Goal: Task Accomplishment & Management: Manage account settings

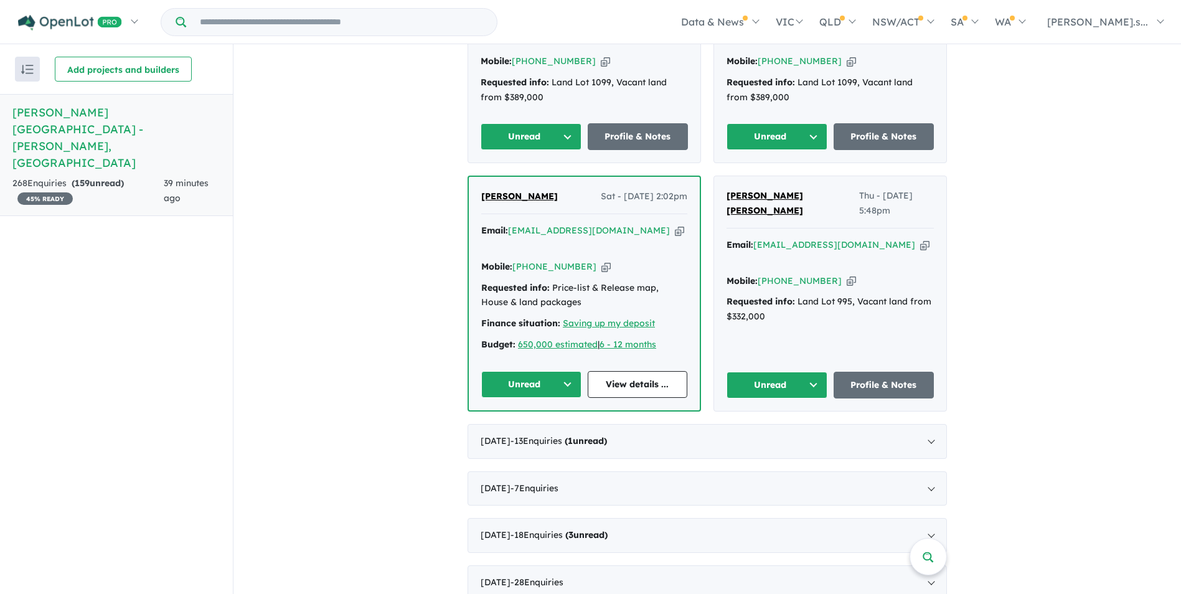
scroll to position [622, 0]
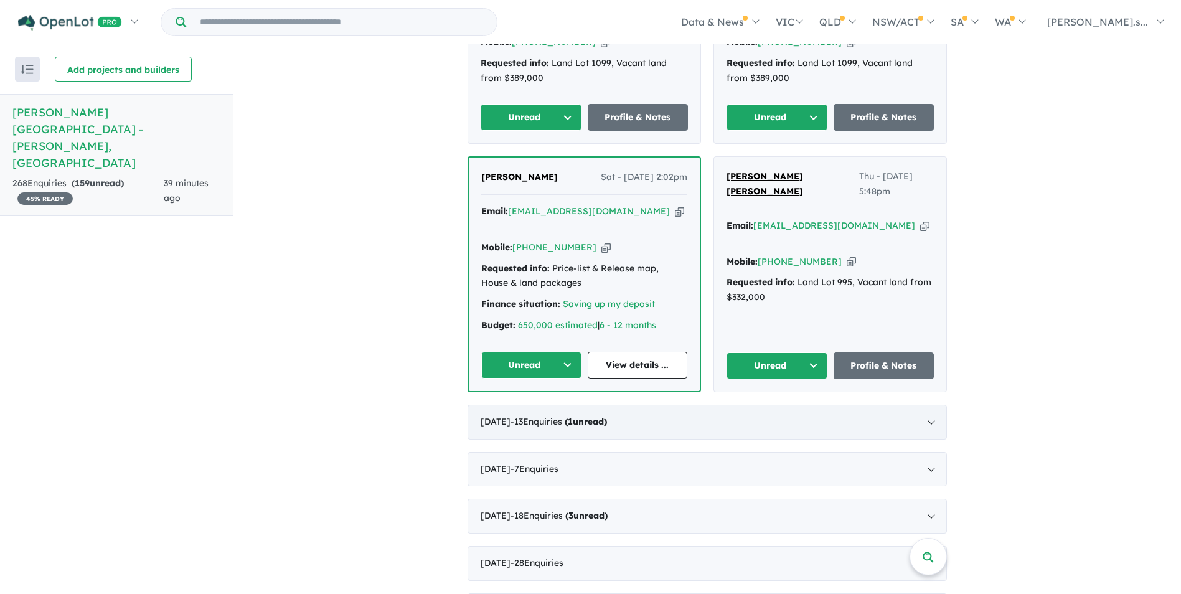
click at [552, 405] on div "[DATE] - 13 Enquir ies ( 1 unread)" at bounding box center [706, 422] width 479 height 35
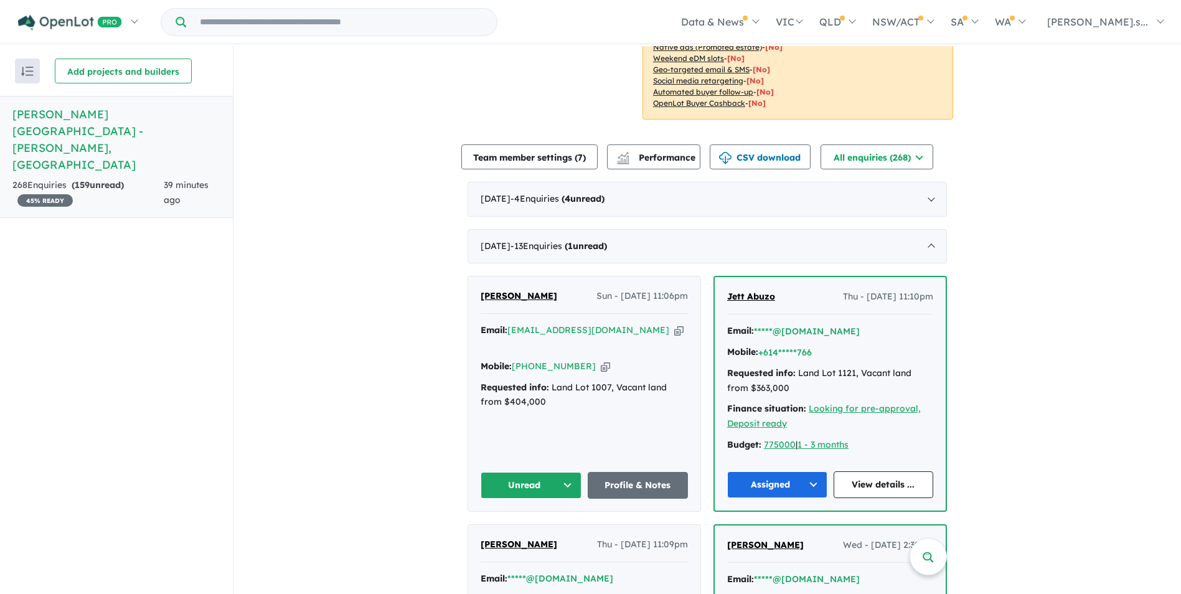
scroll to position [349, 0]
click at [674, 322] on icon "button" at bounding box center [678, 328] width 9 height 13
click at [601, 358] on icon "button" at bounding box center [605, 364] width 9 height 13
drag, startPoint x: 499, startPoint y: 272, endPoint x: 447, endPoint y: 274, distance: 51.1
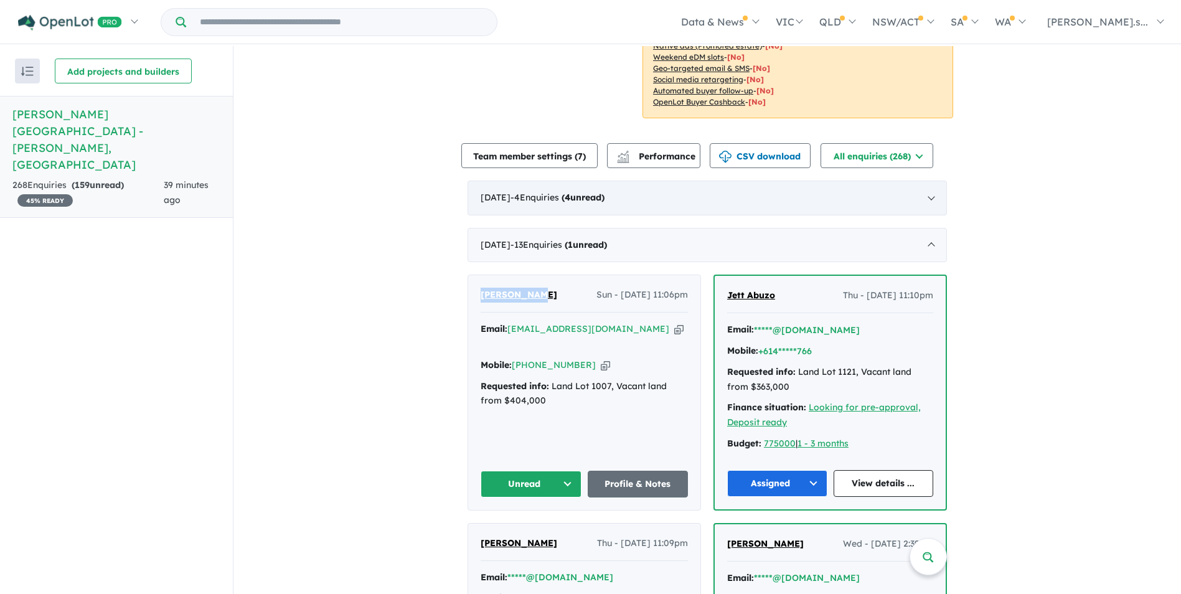
click at [591, 189] on div "[DATE] - 4 Enquir ies ( 4 unread)" at bounding box center [706, 197] width 479 height 35
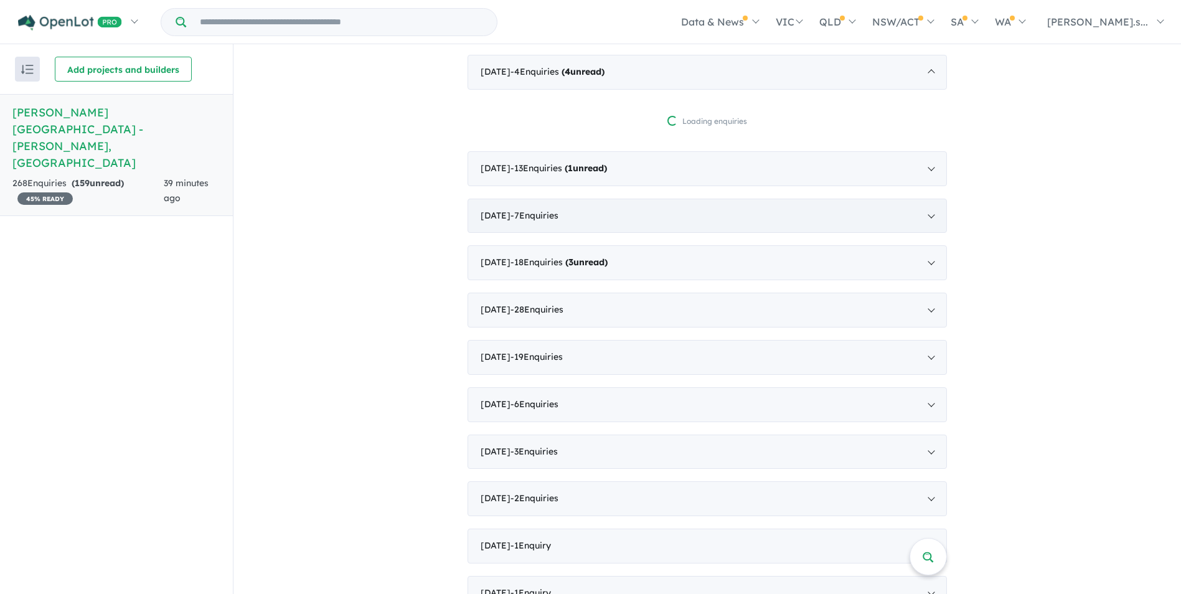
scroll to position [473, 0]
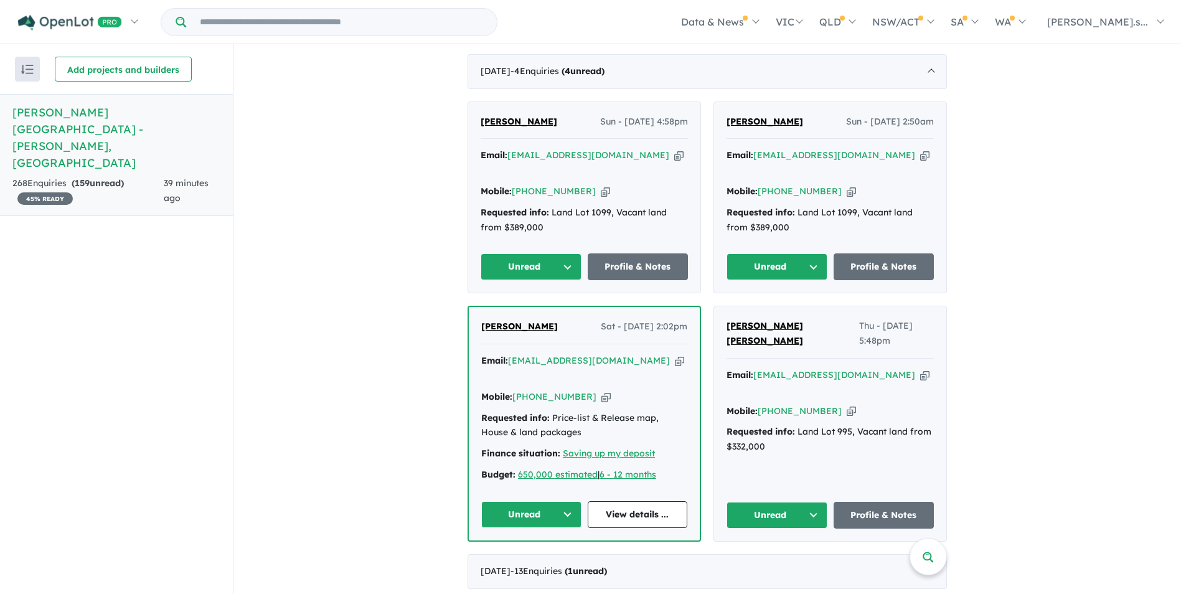
click at [556, 253] on button "Unread" at bounding box center [530, 266] width 101 height 27
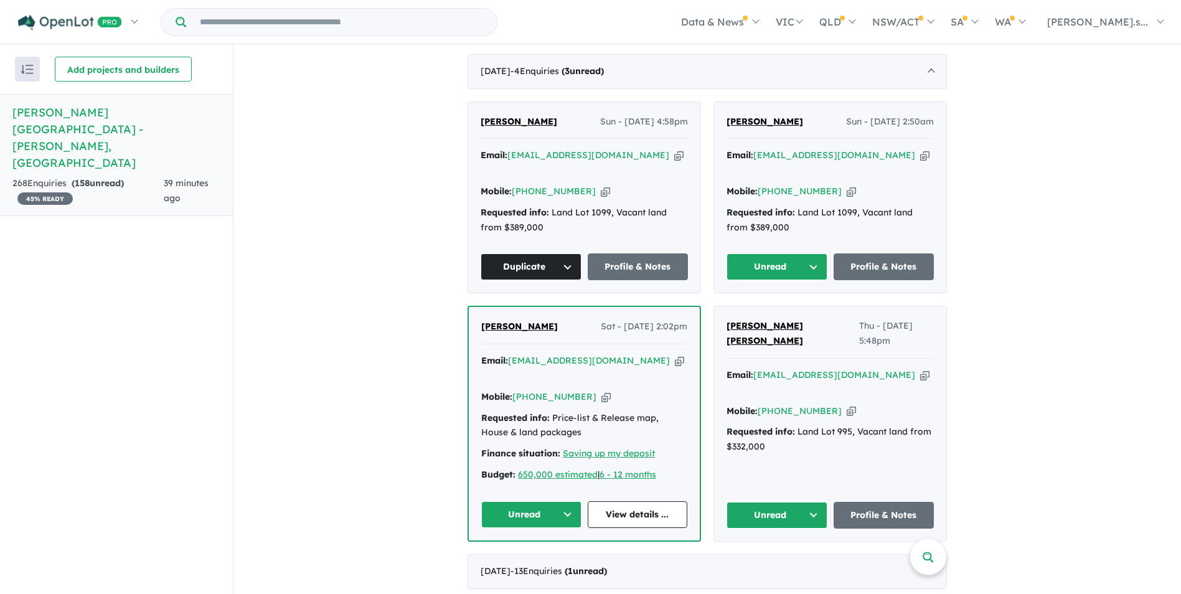
click at [920, 149] on icon "button" at bounding box center [924, 155] width 9 height 13
click at [920, 368] on icon "button" at bounding box center [924, 374] width 9 height 13
click at [881, 148] on div "Email: [EMAIL_ADDRESS][DOMAIN_NAME] Copied!" at bounding box center [829, 163] width 207 height 30
click at [920, 149] on icon "button" at bounding box center [924, 155] width 9 height 13
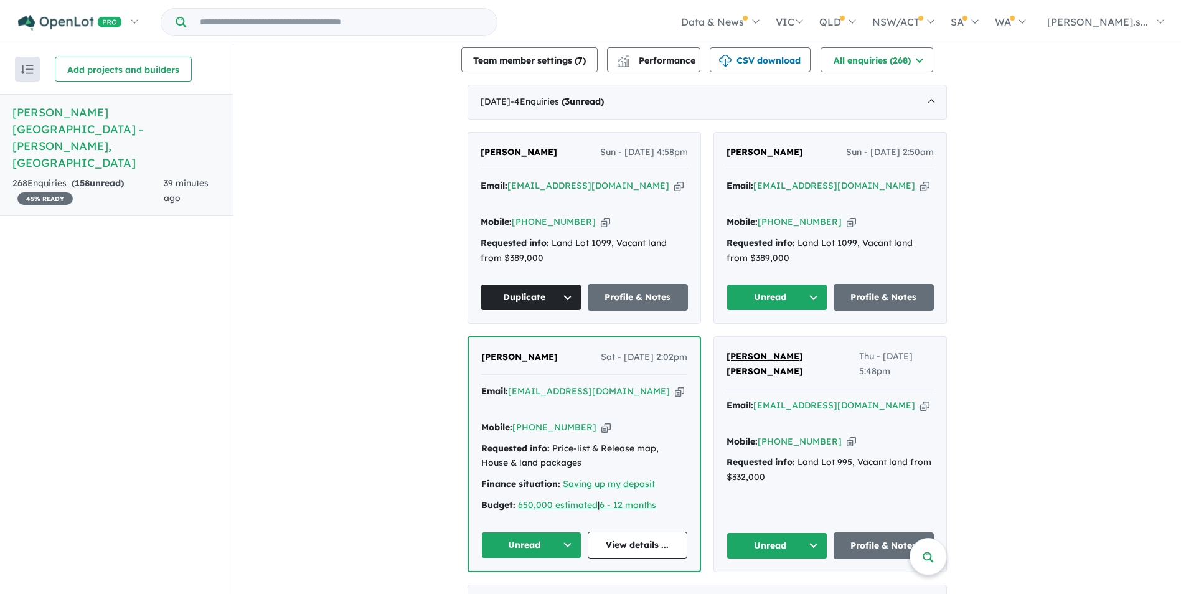
scroll to position [597, 0]
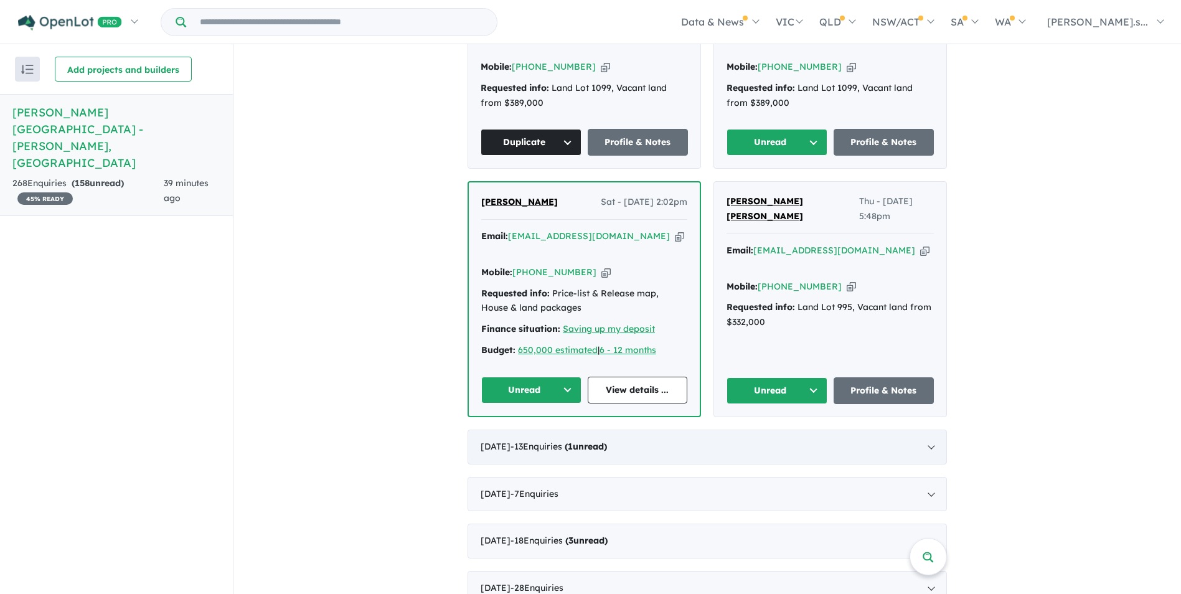
click at [574, 429] on div "[DATE] - 13 Enquir ies ( 1 unread)" at bounding box center [706, 446] width 479 height 35
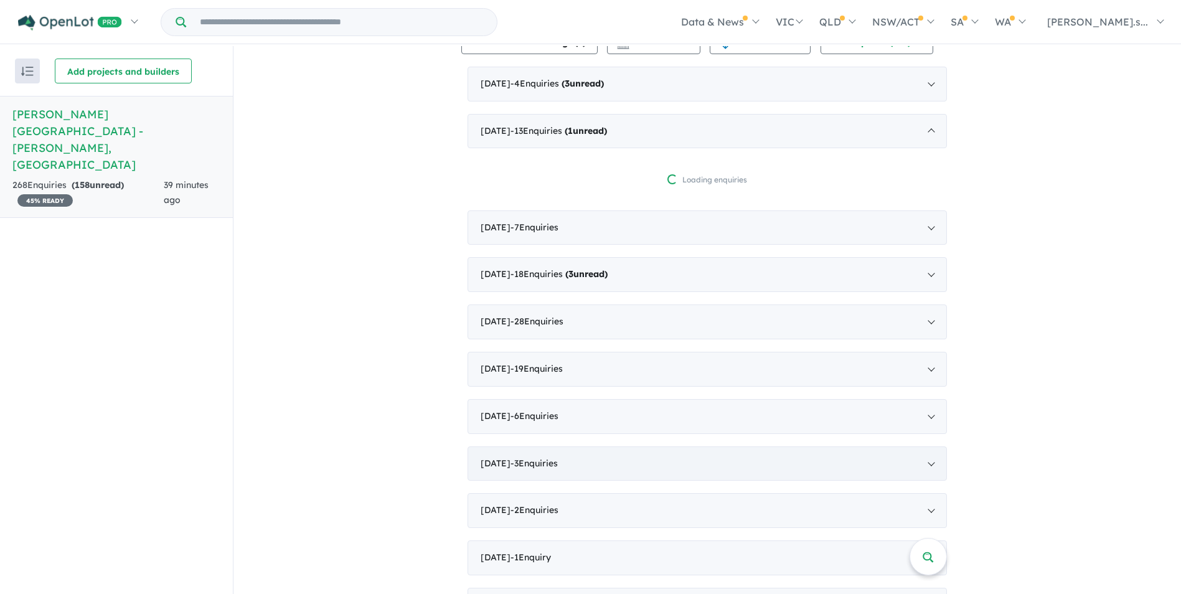
scroll to position [411, 0]
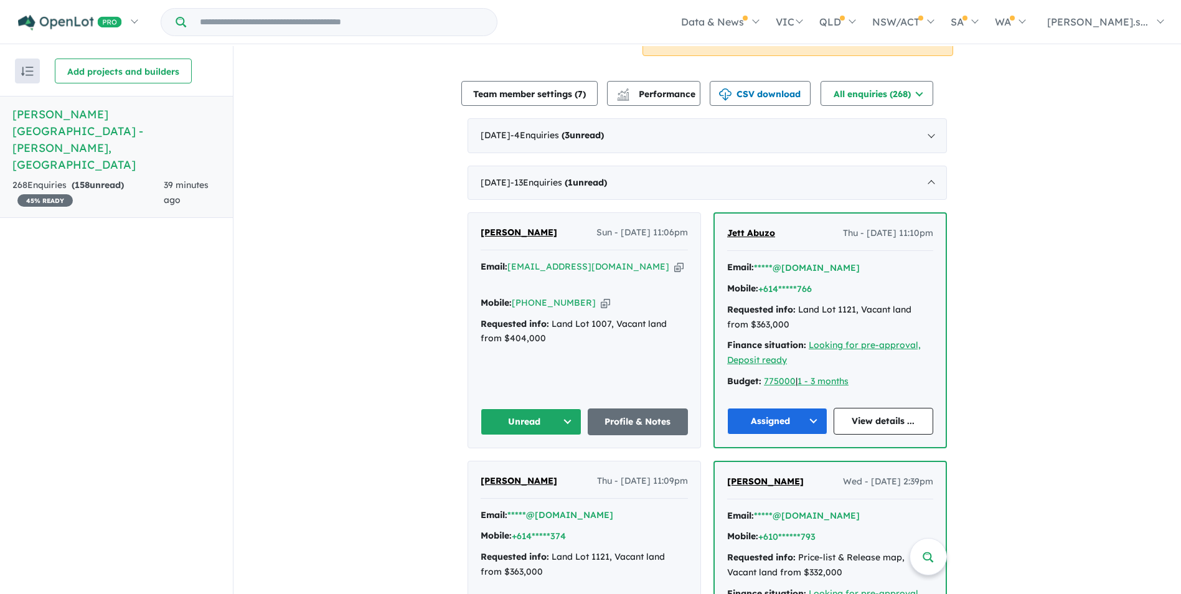
click at [541, 408] on button "Unread" at bounding box center [530, 421] width 101 height 27
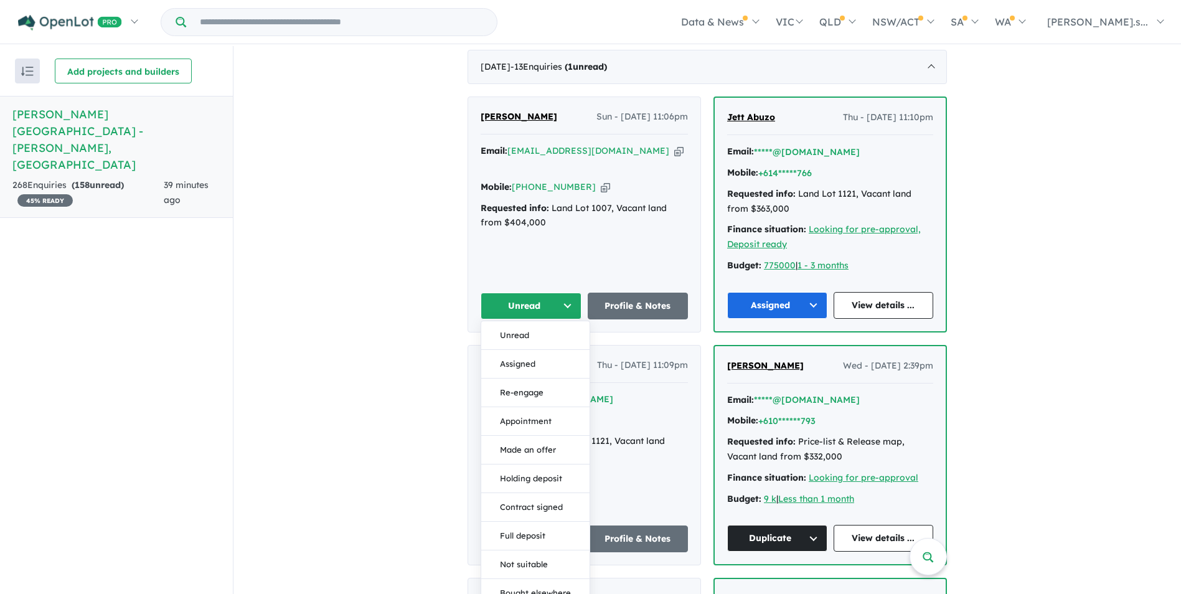
scroll to position [535, 0]
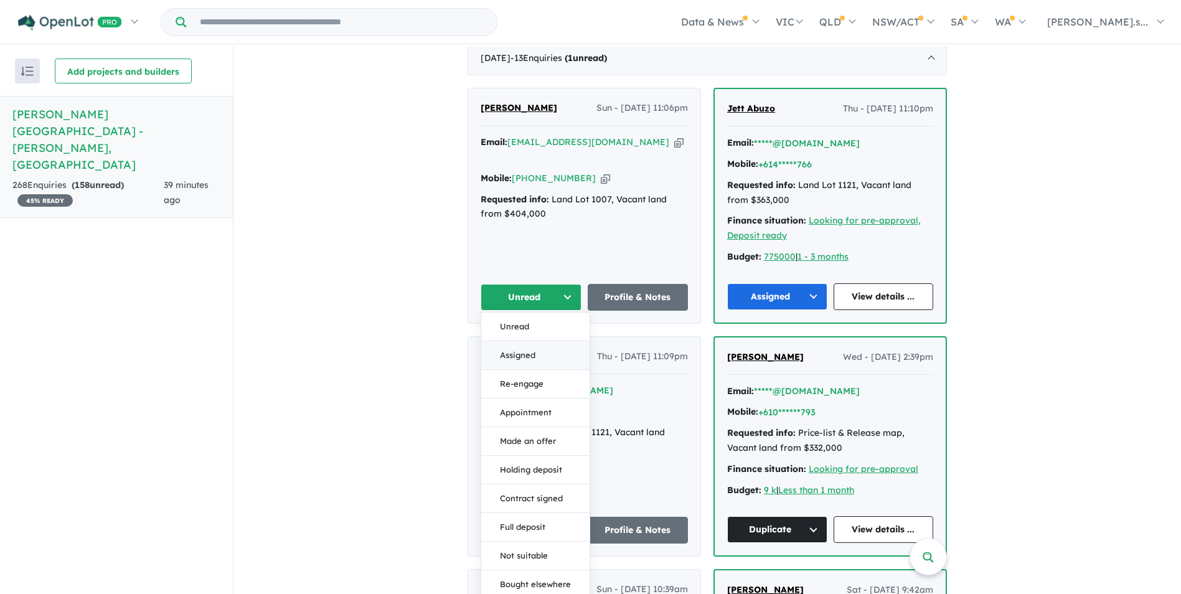
click at [530, 347] on button "Assigned" at bounding box center [535, 355] width 108 height 29
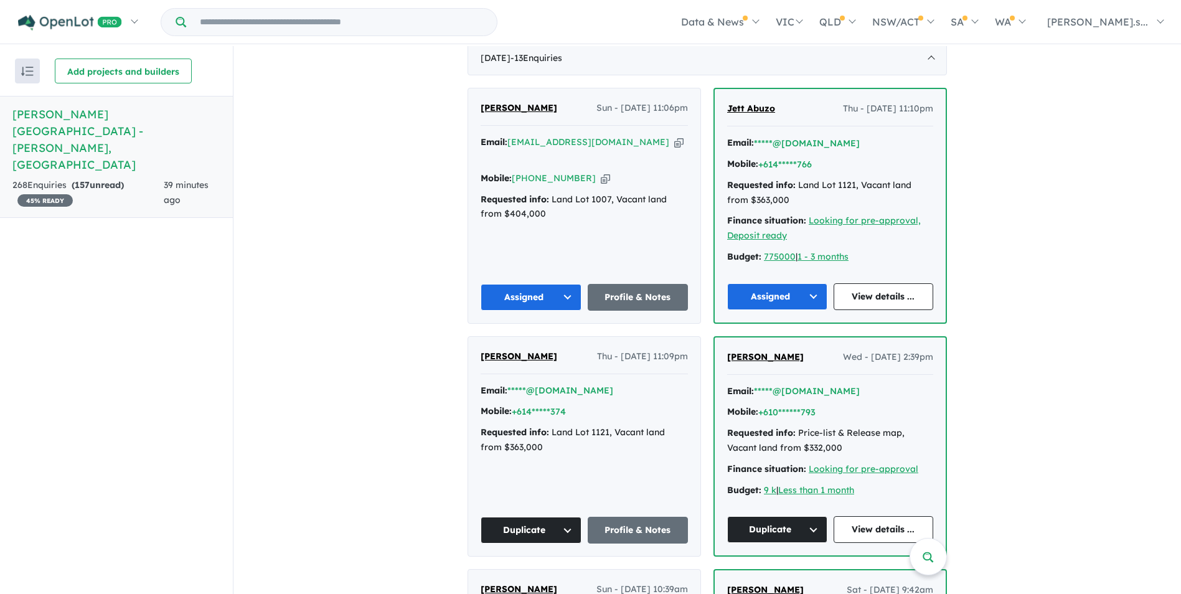
click at [674, 136] on icon "button" at bounding box center [678, 142] width 9 height 13
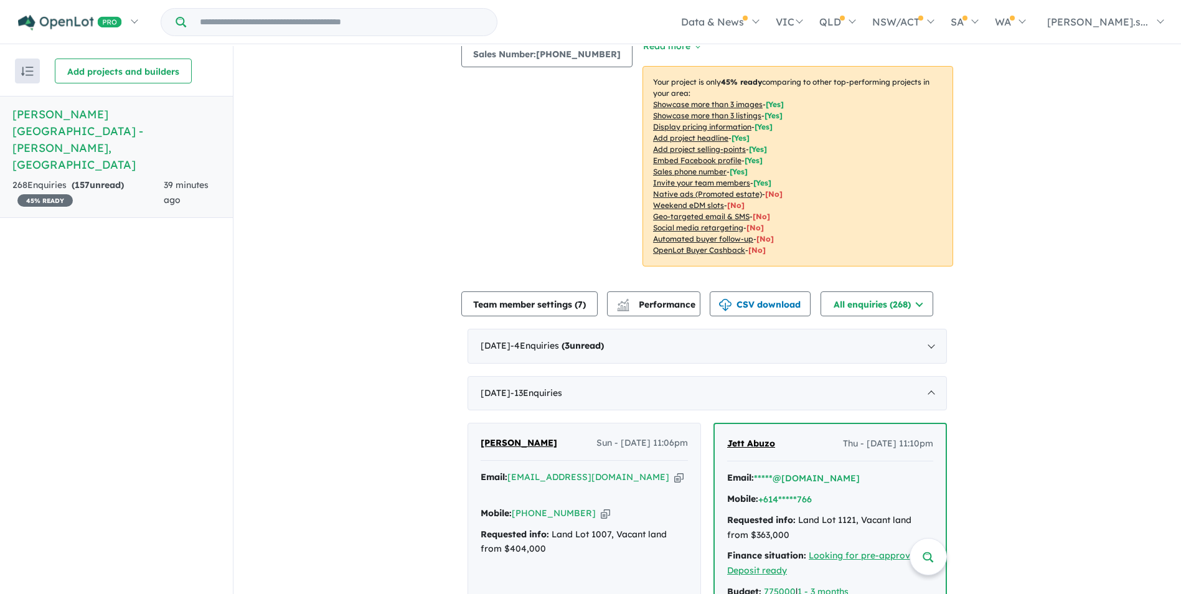
scroll to position [162, 0]
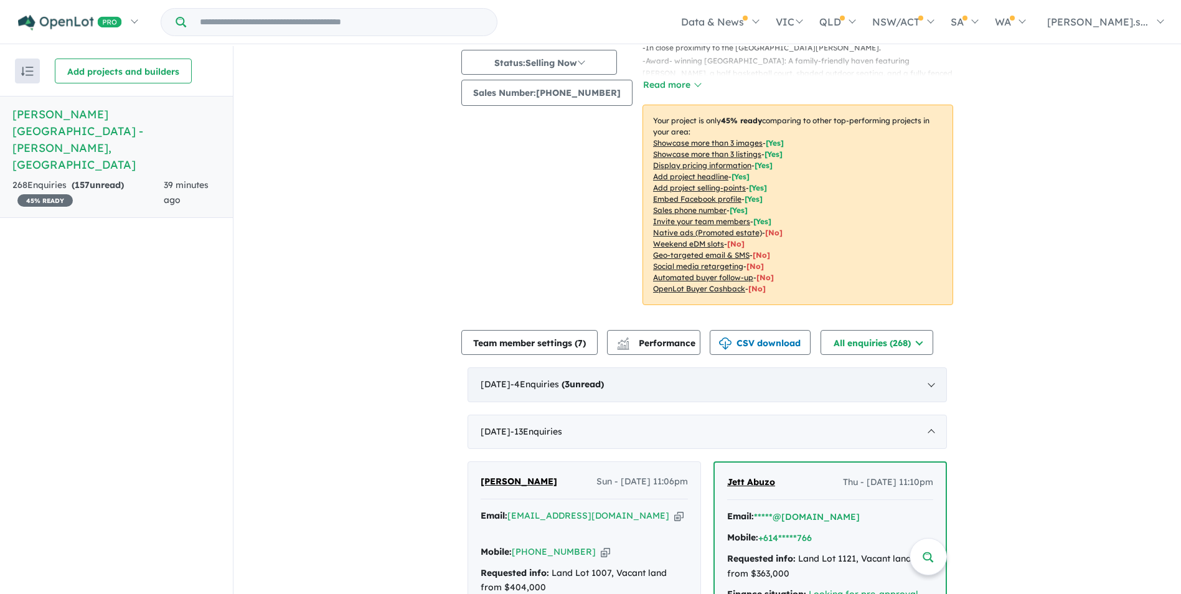
click at [589, 376] on div "[DATE] - 4 Enquir ies ( 3 unread)" at bounding box center [706, 384] width 479 height 35
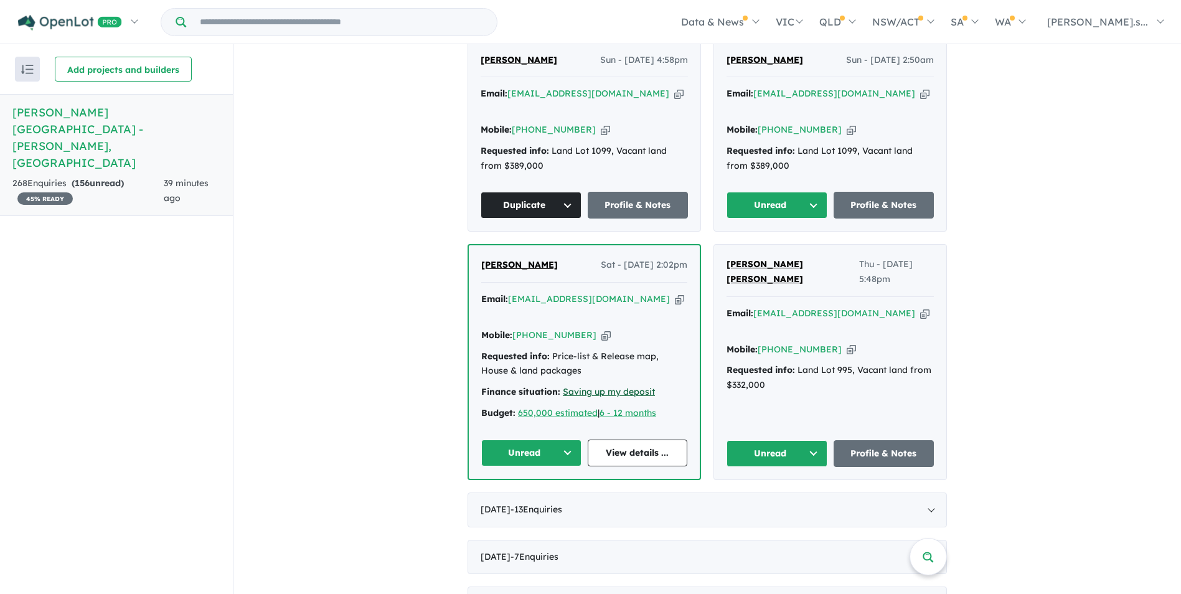
scroll to position [535, 0]
click at [920, 306] on icon "button" at bounding box center [924, 312] width 9 height 13
click at [846, 342] on icon "button" at bounding box center [850, 348] width 9 height 13
click at [812, 439] on button "Unread" at bounding box center [776, 452] width 101 height 27
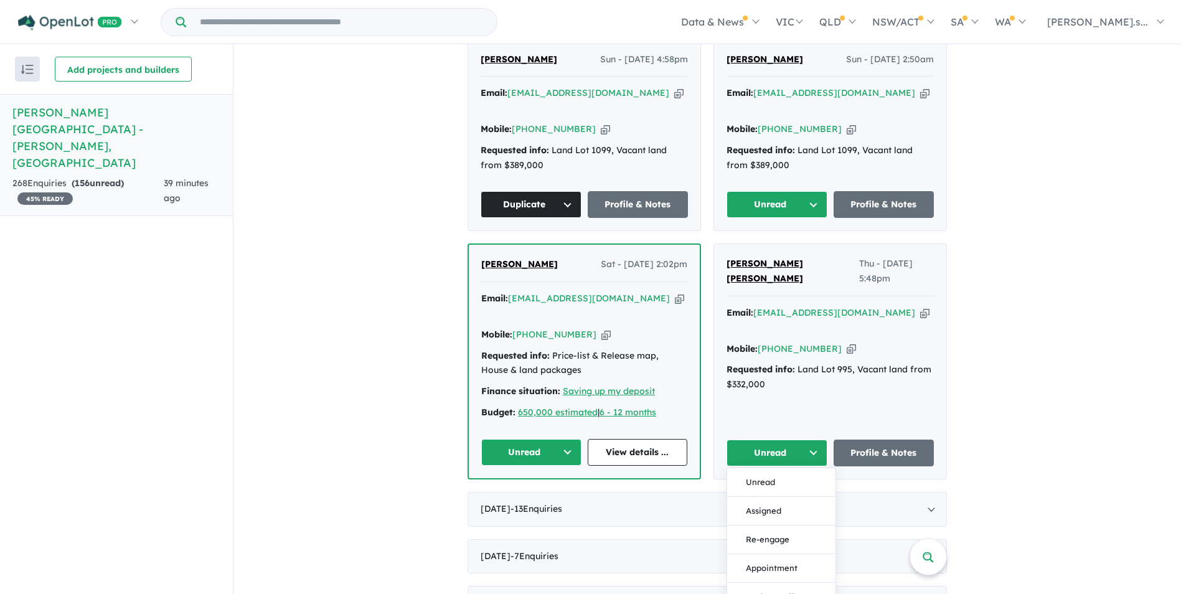
click at [864, 306] on div "Email: [EMAIL_ADDRESS][DOMAIN_NAME] Copied!" at bounding box center [829, 321] width 207 height 30
click at [920, 306] on icon "button" at bounding box center [924, 312] width 9 height 13
click at [790, 439] on button "Unread" at bounding box center [776, 452] width 101 height 27
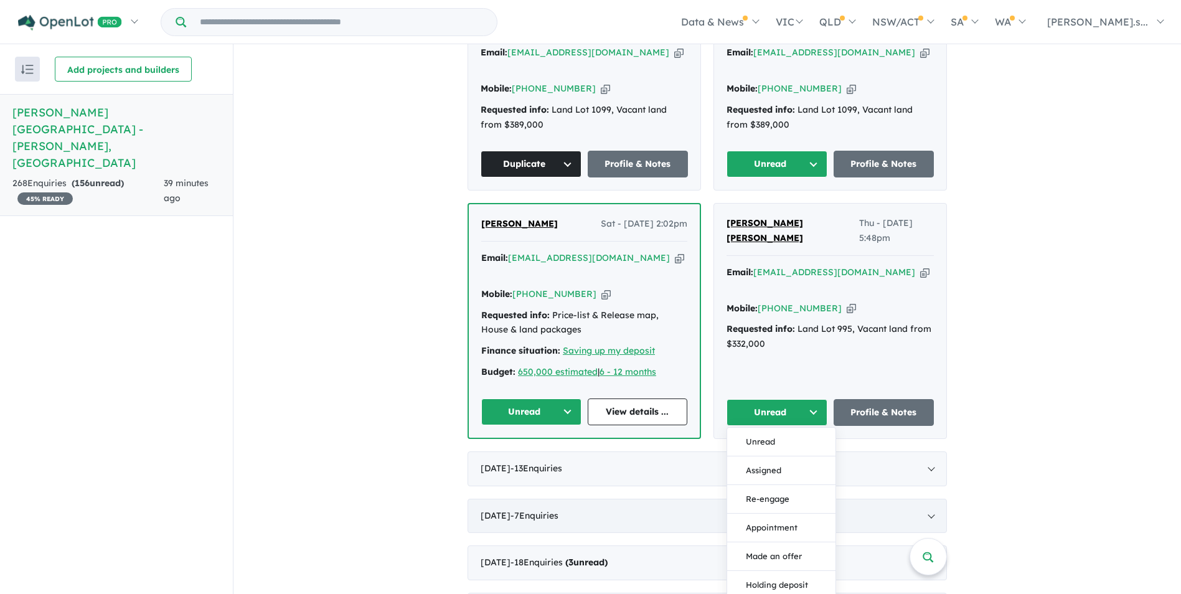
scroll to position [597, 0]
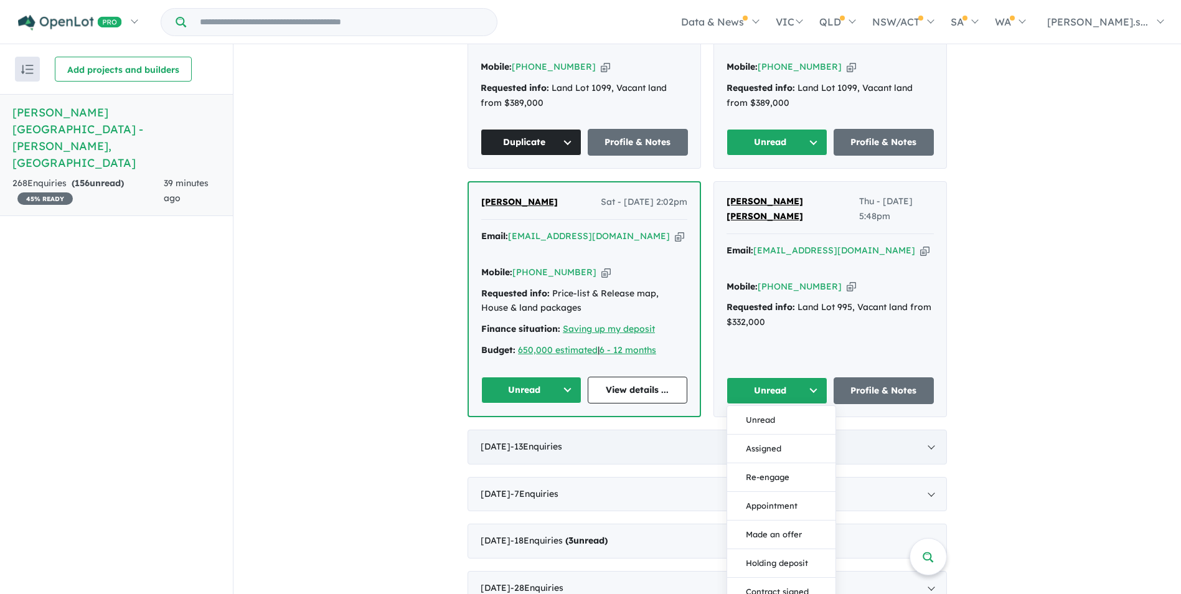
click at [556, 441] on span "- 13 Enquir ies ( 0 unread)" at bounding box center [536, 446] width 52 height 11
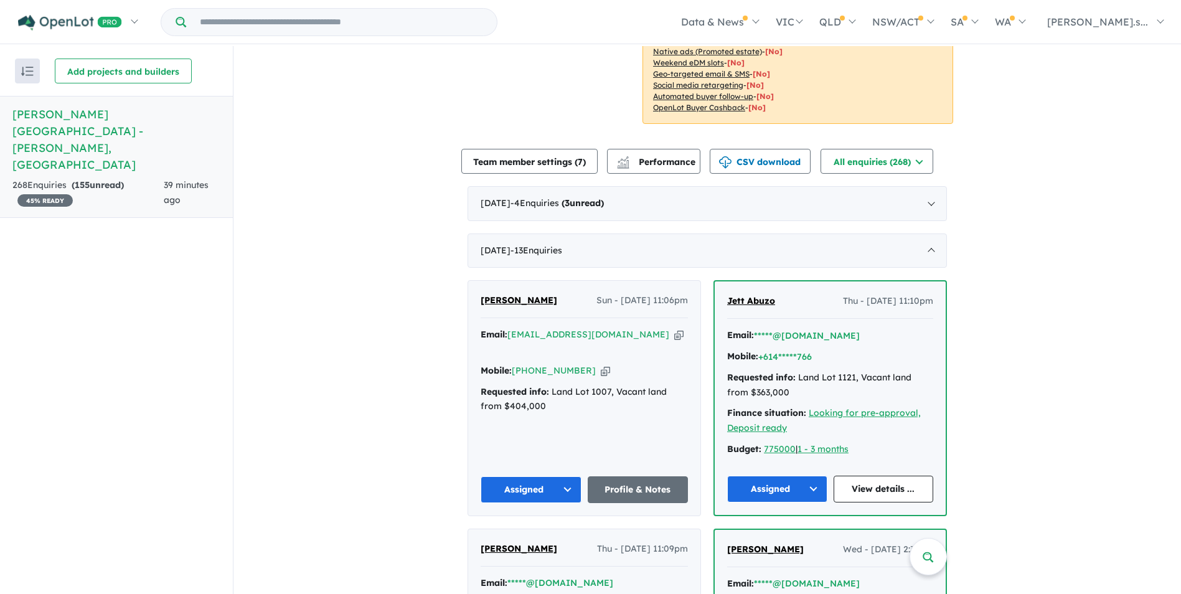
scroll to position [349, 0]
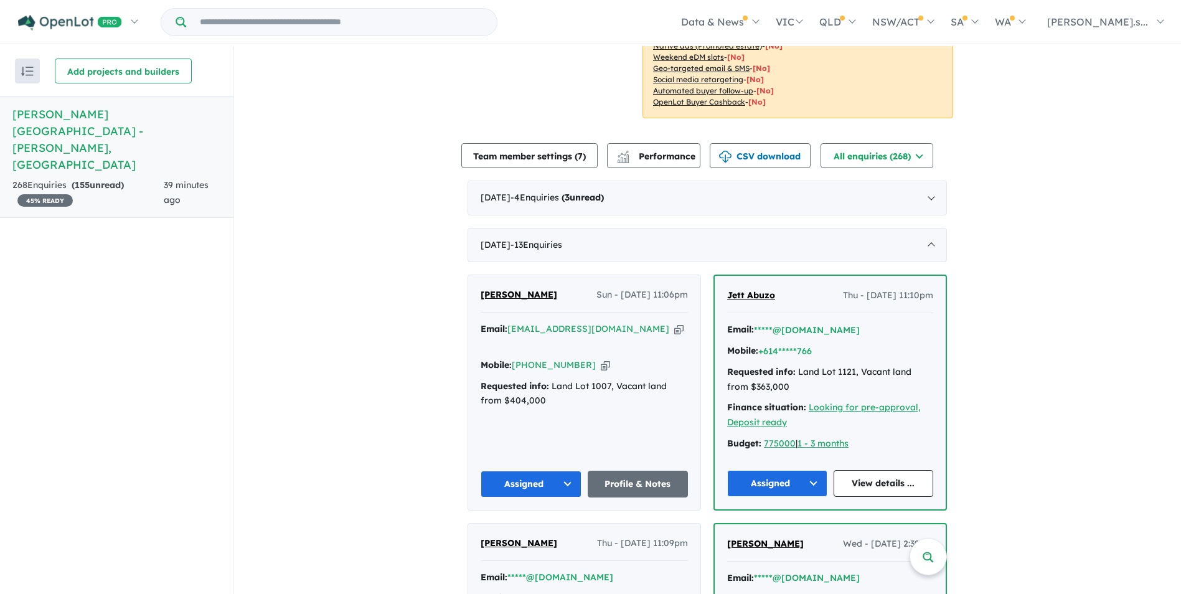
click at [530, 471] on button "Assigned" at bounding box center [530, 484] width 101 height 27
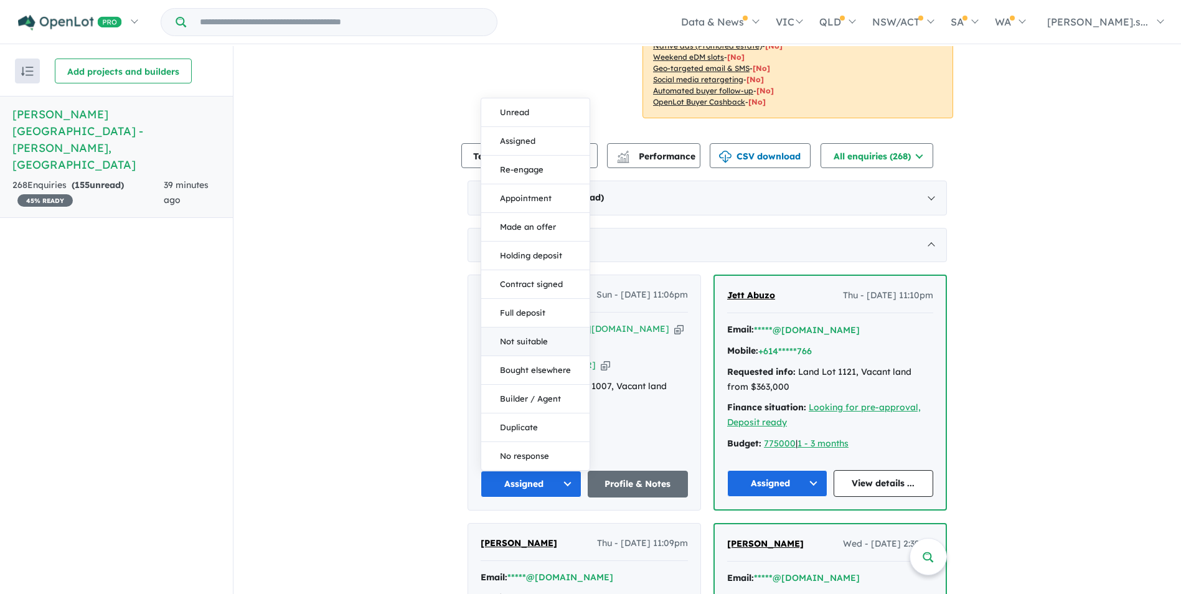
click at [532, 327] on button "Not suitable" at bounding box center [535, 341] width 108 height 29
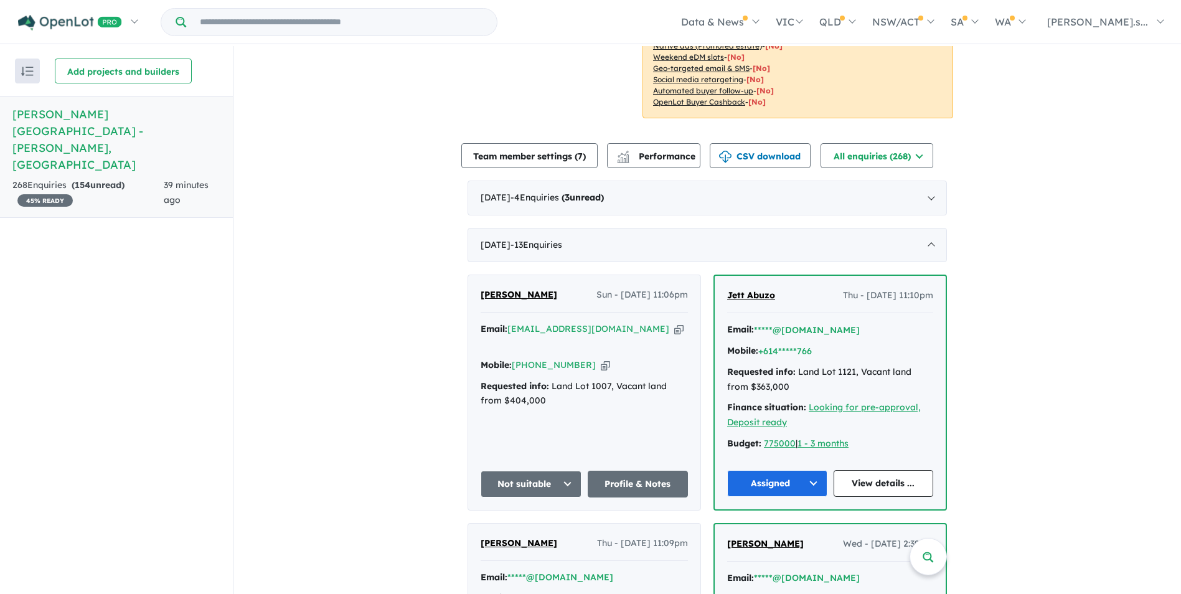
click at [530, 471] on button "Not suitable" at bounding box center [530, 484] width 101 height 27
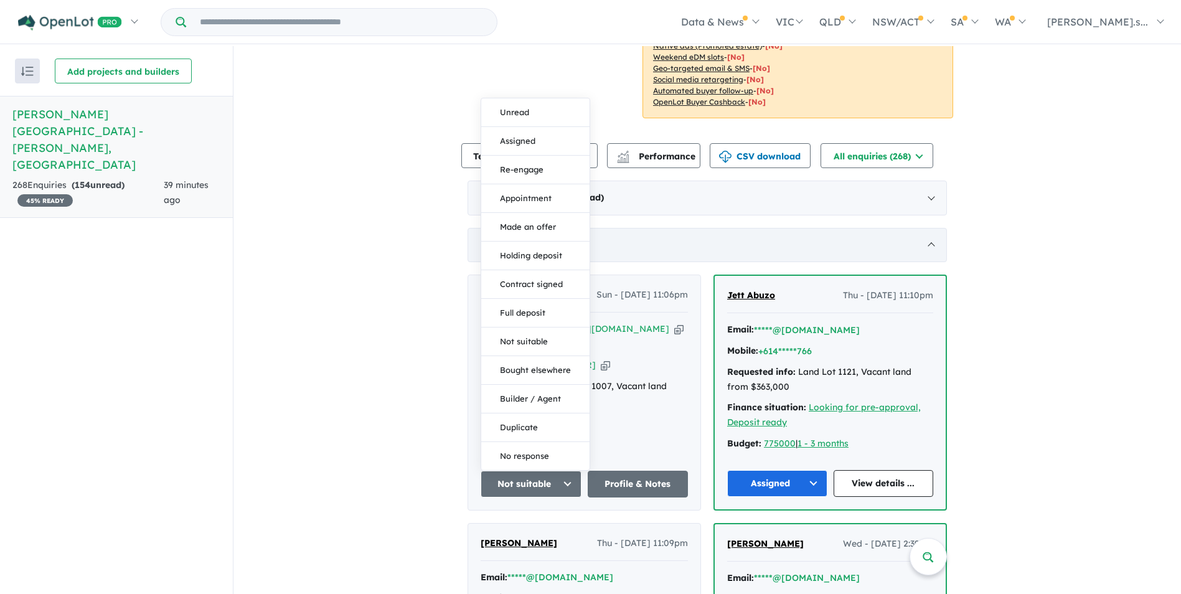
click at [660, 228] on div "[DATE] - 13 Enquir ies ( 0 unread)" at bounding box center [706, 245] width 479 height 35
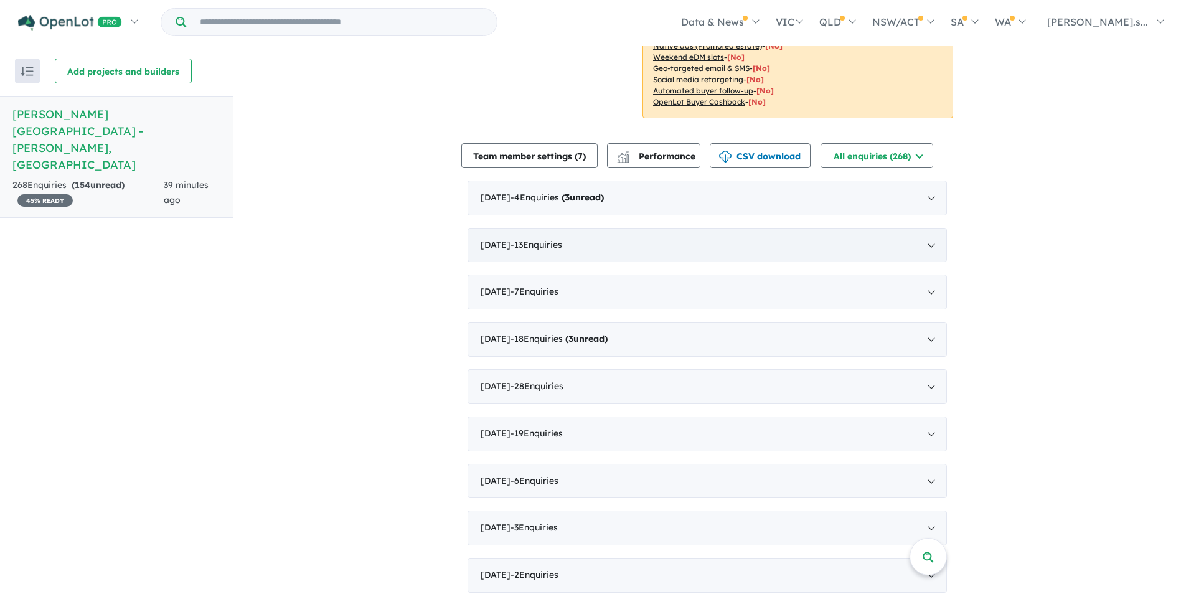
click at [660, 232] on div "[DATE] - 13 Enquir ies ( 0 unread)" at bounding box center [706, 245] width 479 height 35
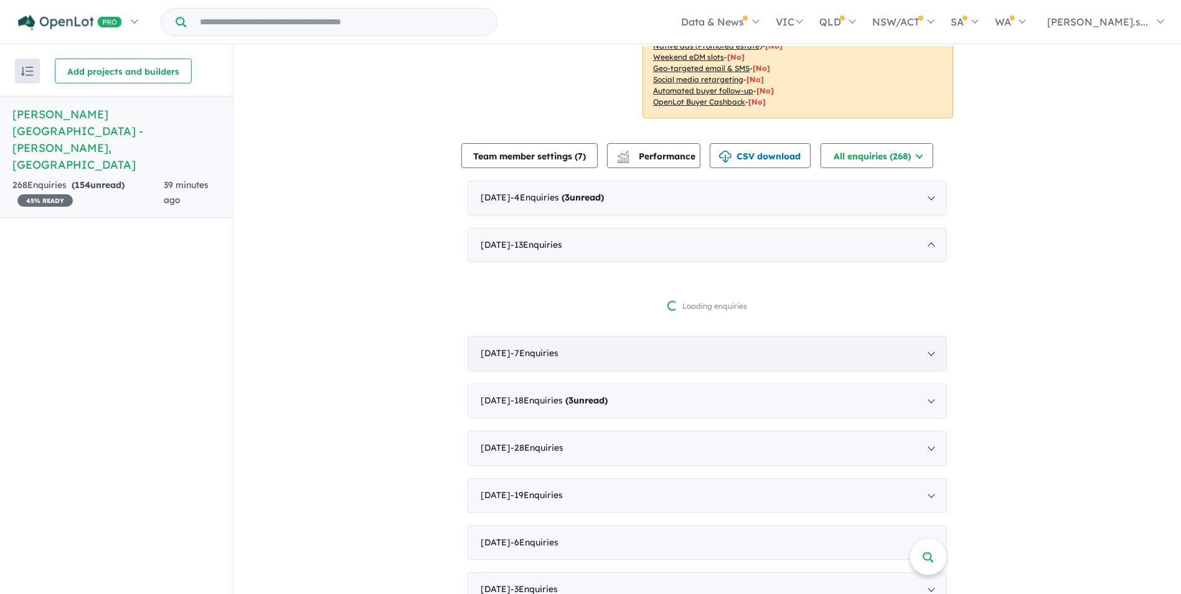
scroll to position [2, 0]
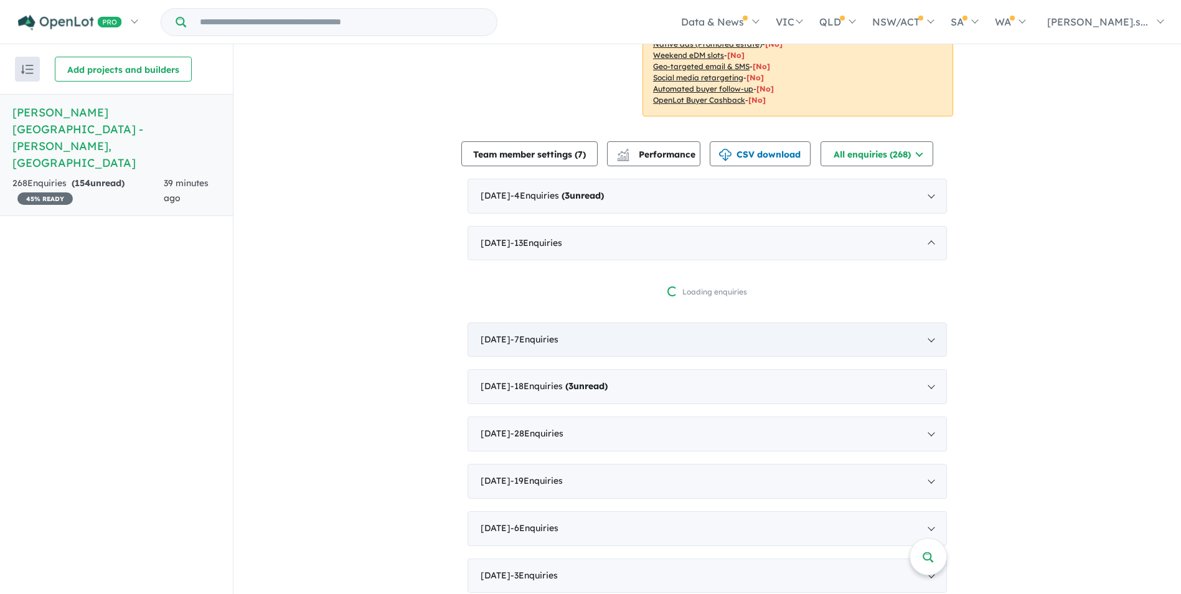
click at [586, 327] on div "[DATE] - 7 Enquir ies ( 0 unread)" at bounding box center [706, 339] width 479 height 35
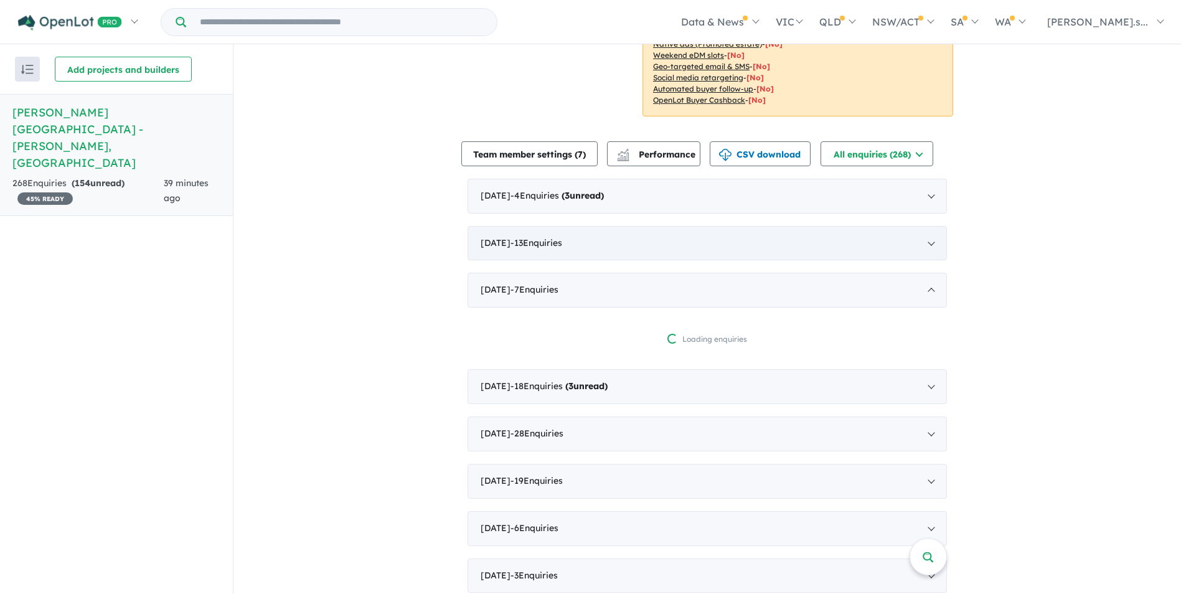
click at [617, 239] on div "[DATE] - 13 Enquir ies ( 0 unread)" at bounding box center [706, 243] width 479 height 35
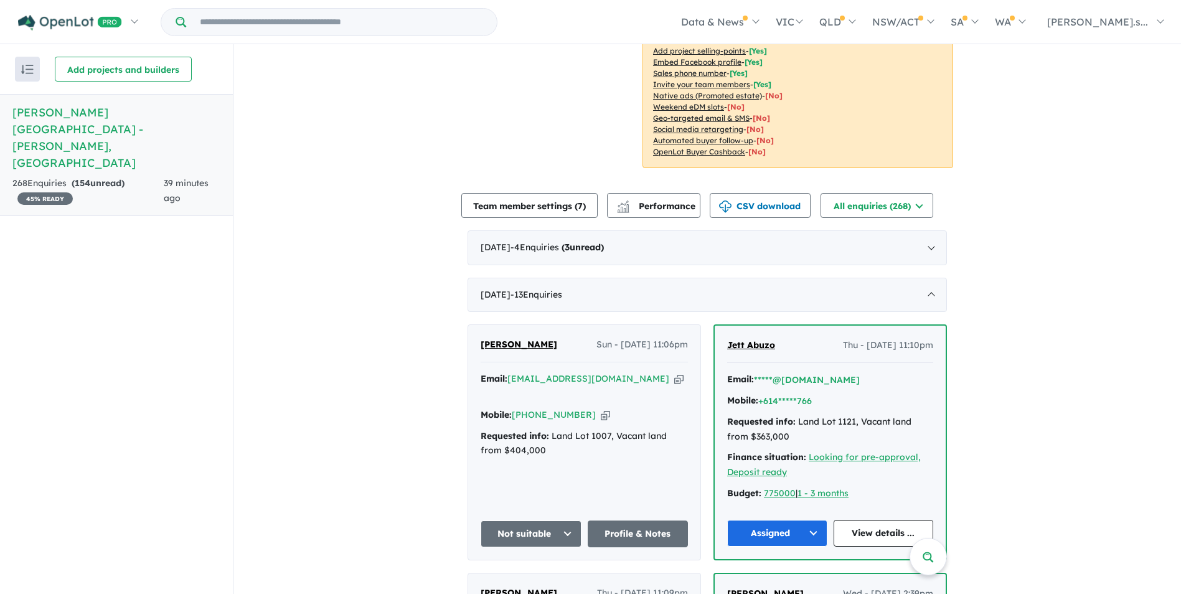
scroll to position [286, 0]
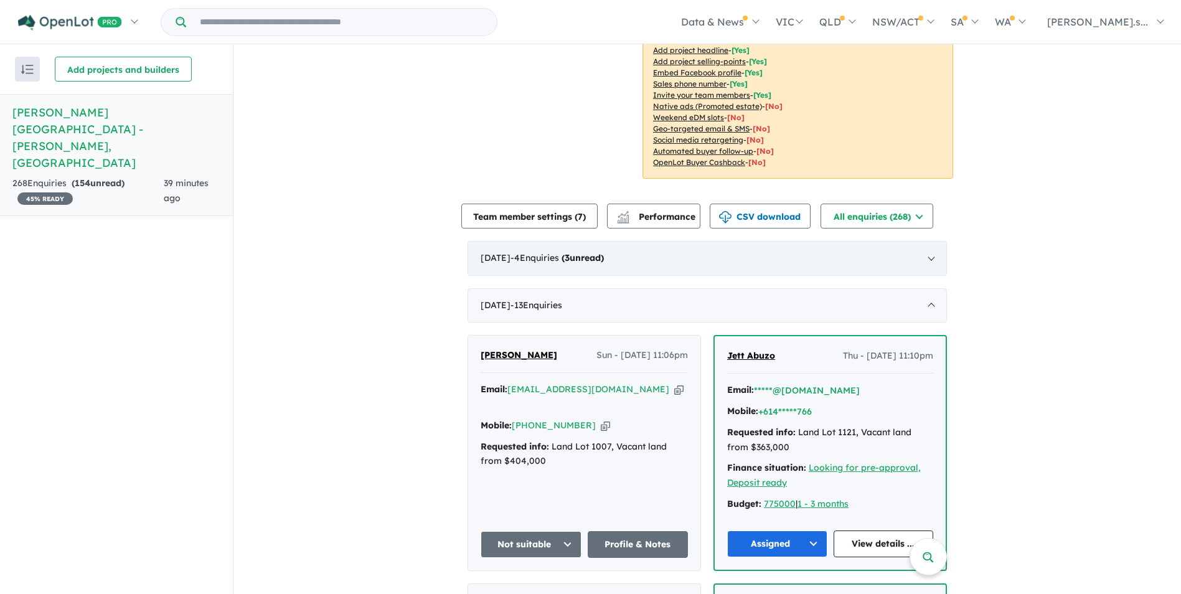
click at [604, 252] on strong "( 3 unread)" at bounding box center [582, 257] width 42 height 11
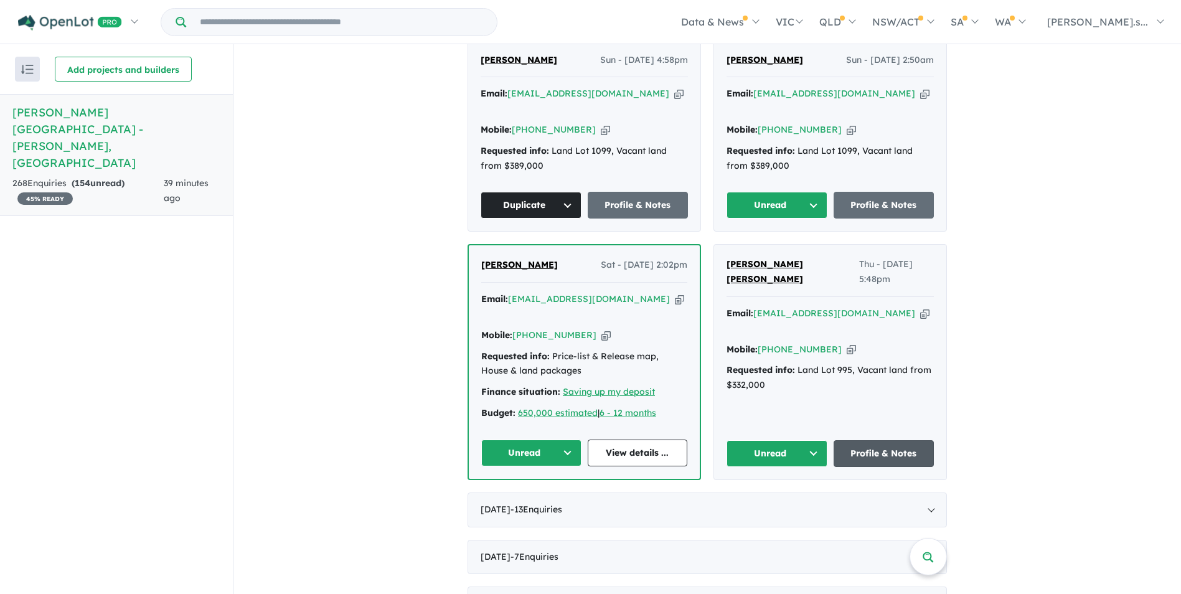
scroll to position [535, 0]
click at [800, 439] on button "Unread" at bounding box center [776, 452] width 101 height 27
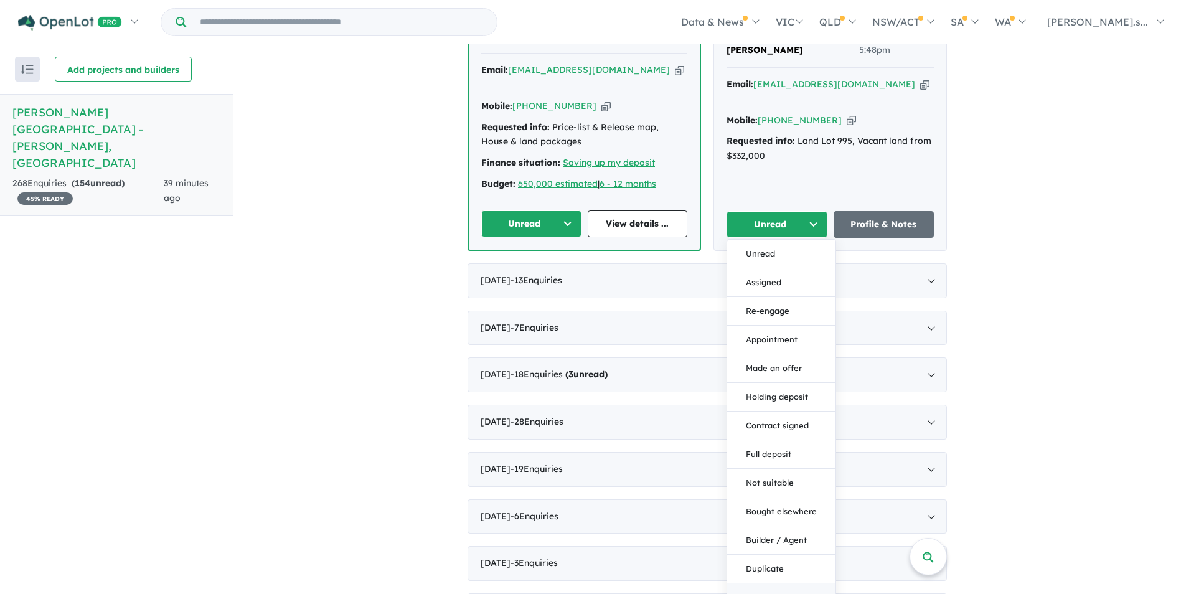
scroll to position [784, 0]
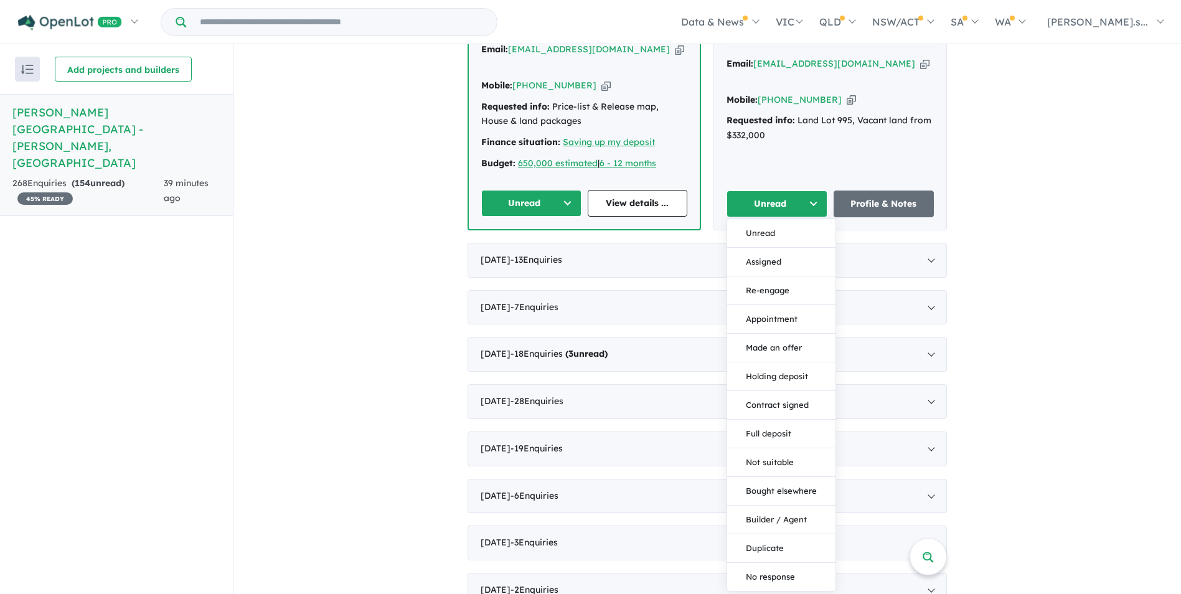
click at [765, 563] on button "No response" at bounding box center [781, 577] width 108 height 28
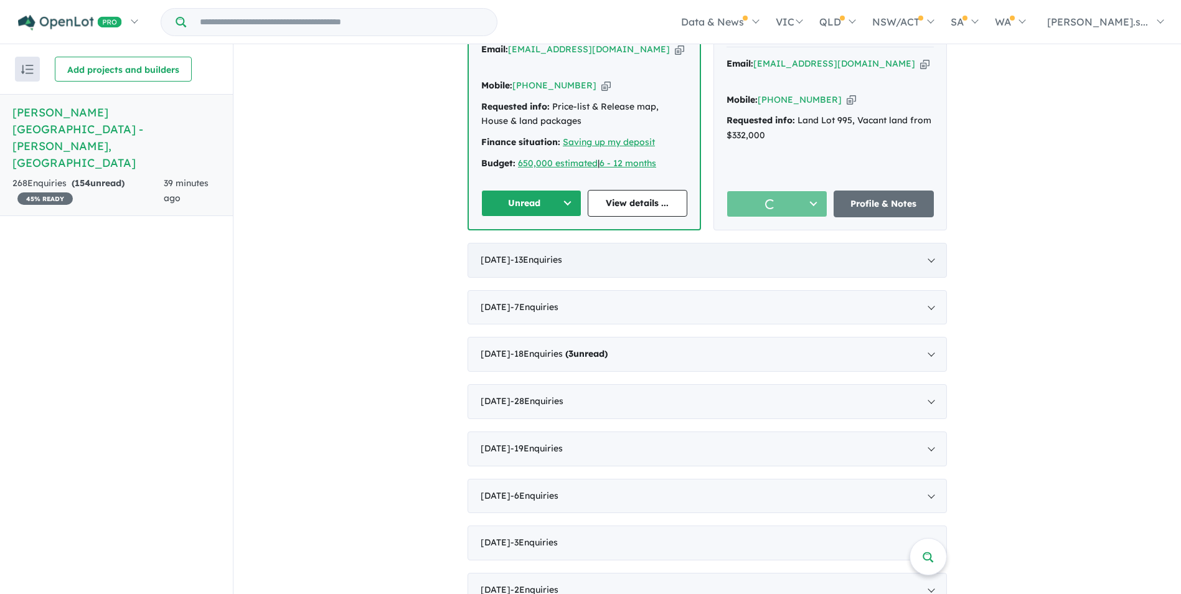
click at [616, 243] on div "[DATE] - 13 Enquir ies ( 0 unread)" at bounding box center [706, 260] width 479 height 35
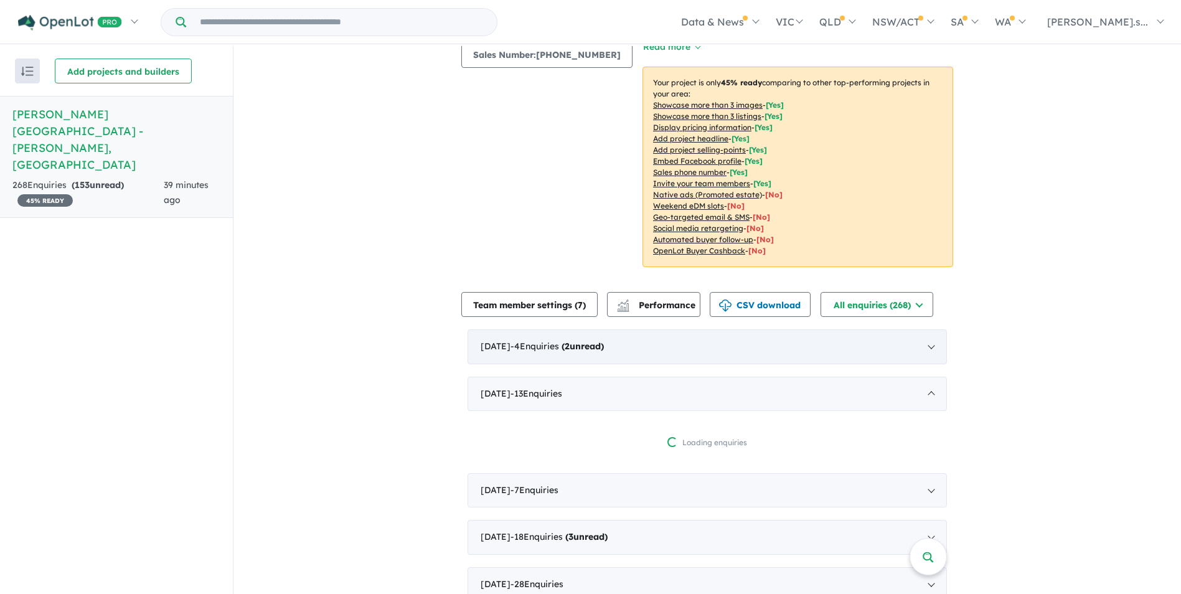
scroll to position [199, 0]
click at [713, 330] on div "[DATE] - 4 Enquir ies ( 2 unread)" at bounding box center [706, 347] width 479 height 35
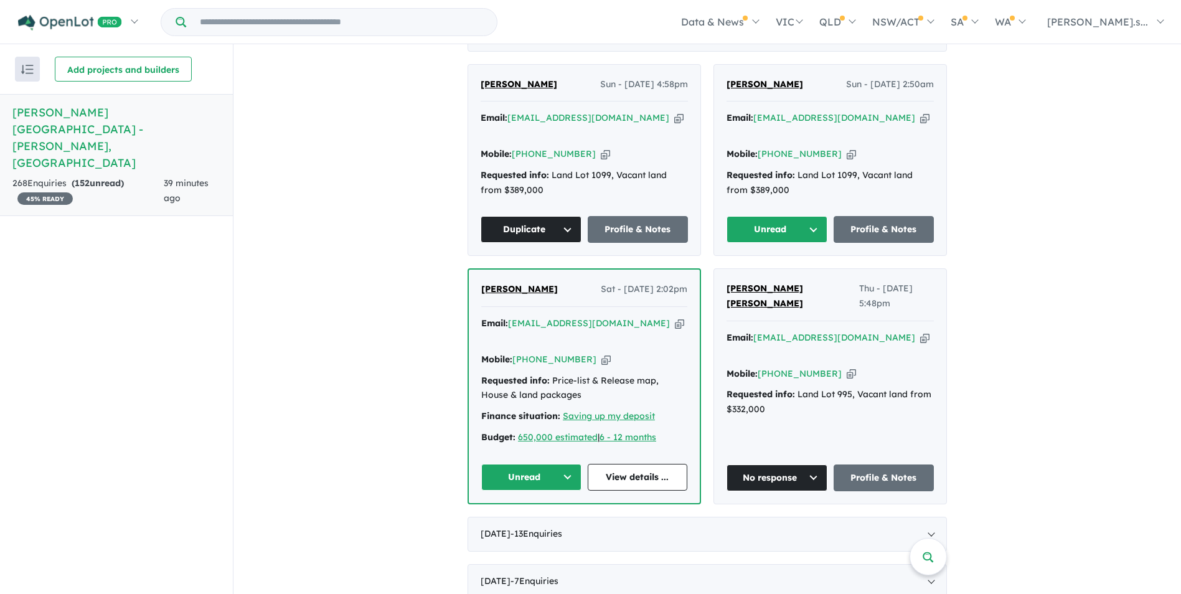
scroll to position [573, 0]
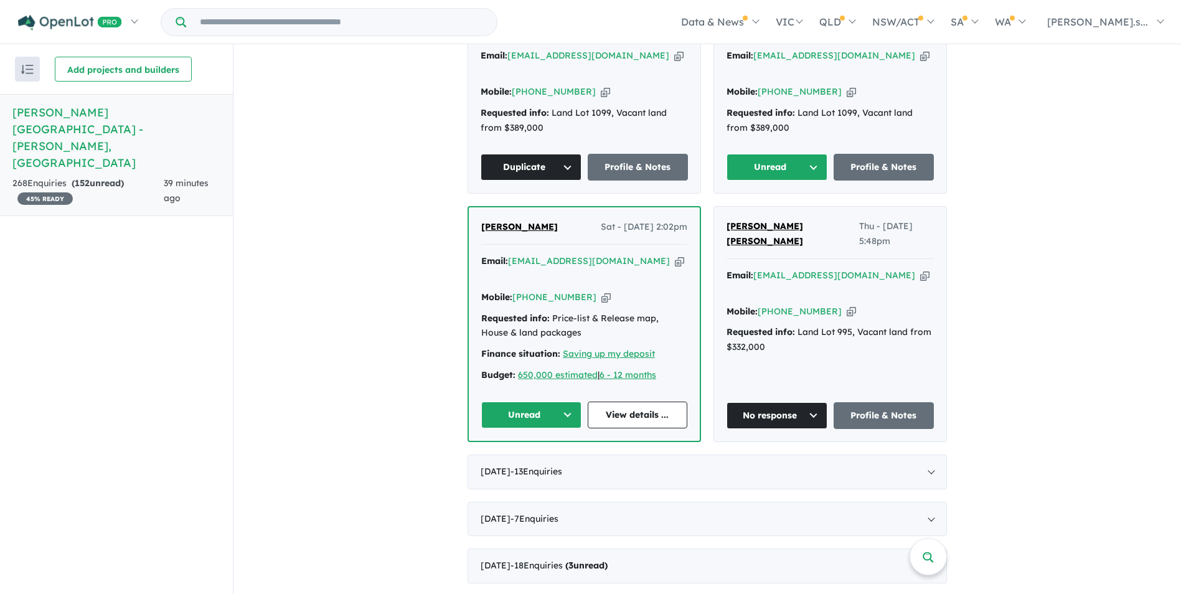
click at [786, 402] on button "No response" at bounding box center [776, 415] width 101 height 27
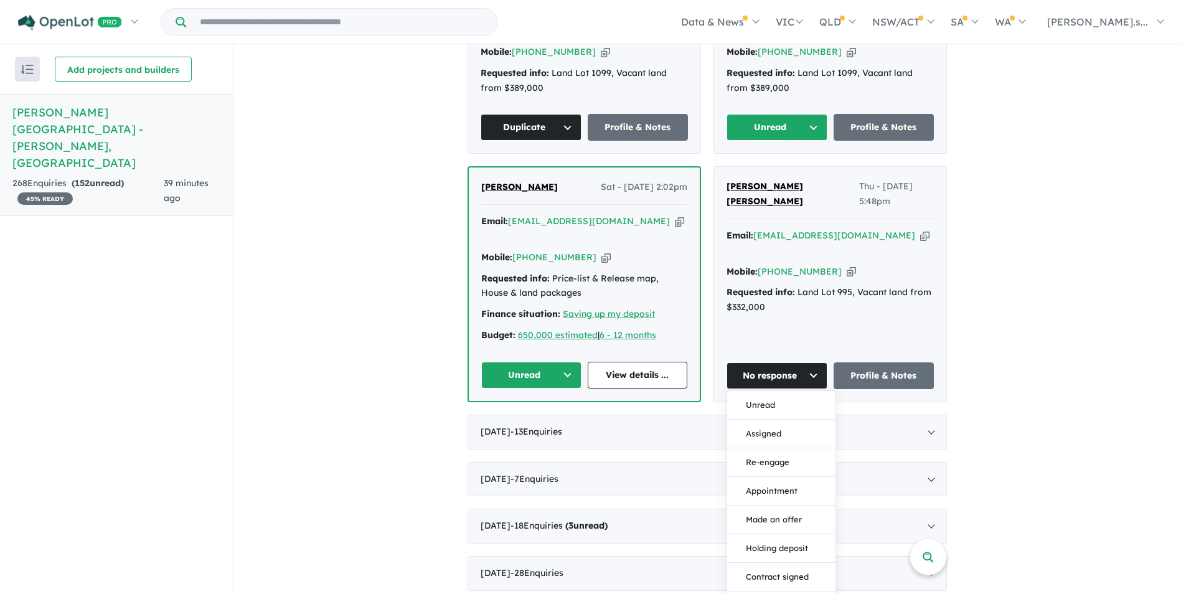
scroll to position [759, 0]
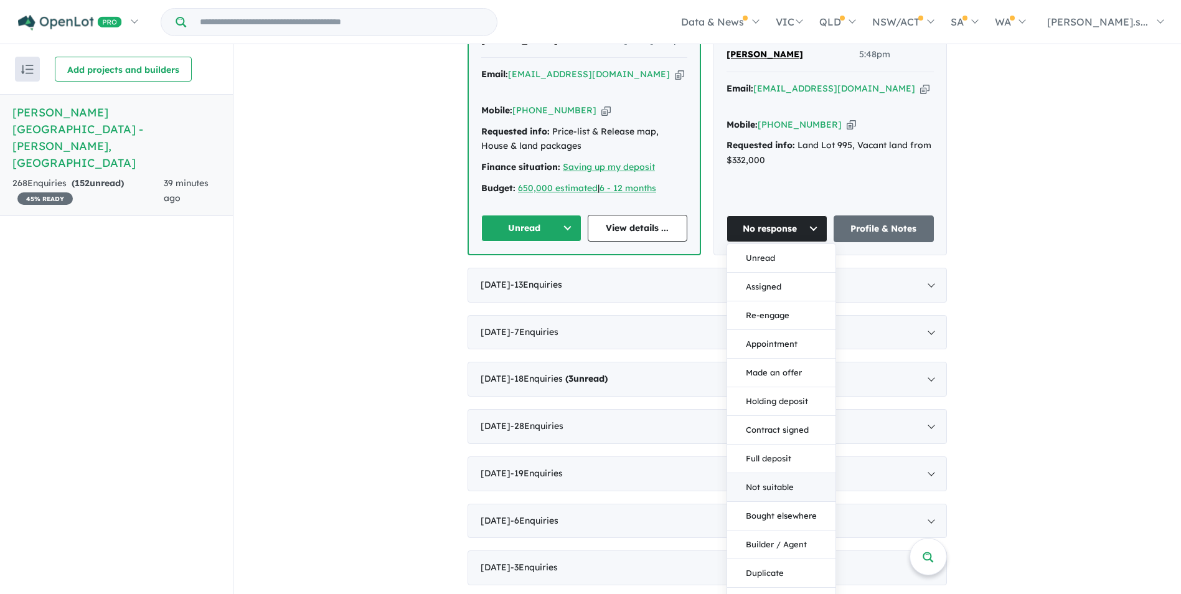
click at [767, 473] on button "Not suitable" at bounding box center [781, 487] width 108 height 29
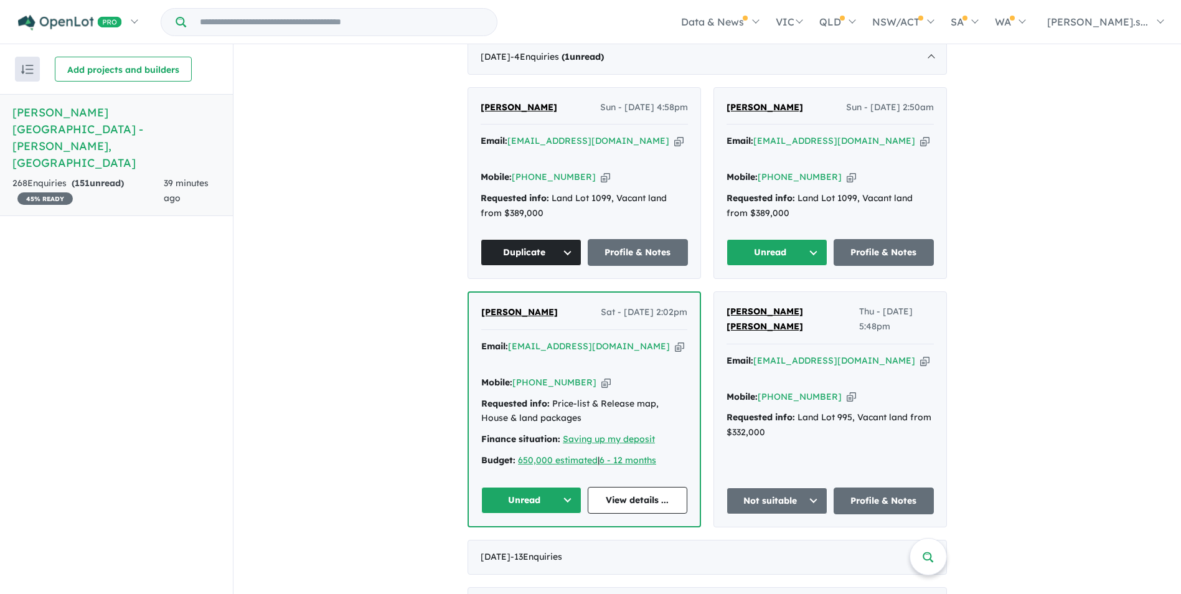
scroll to position [510, 0]
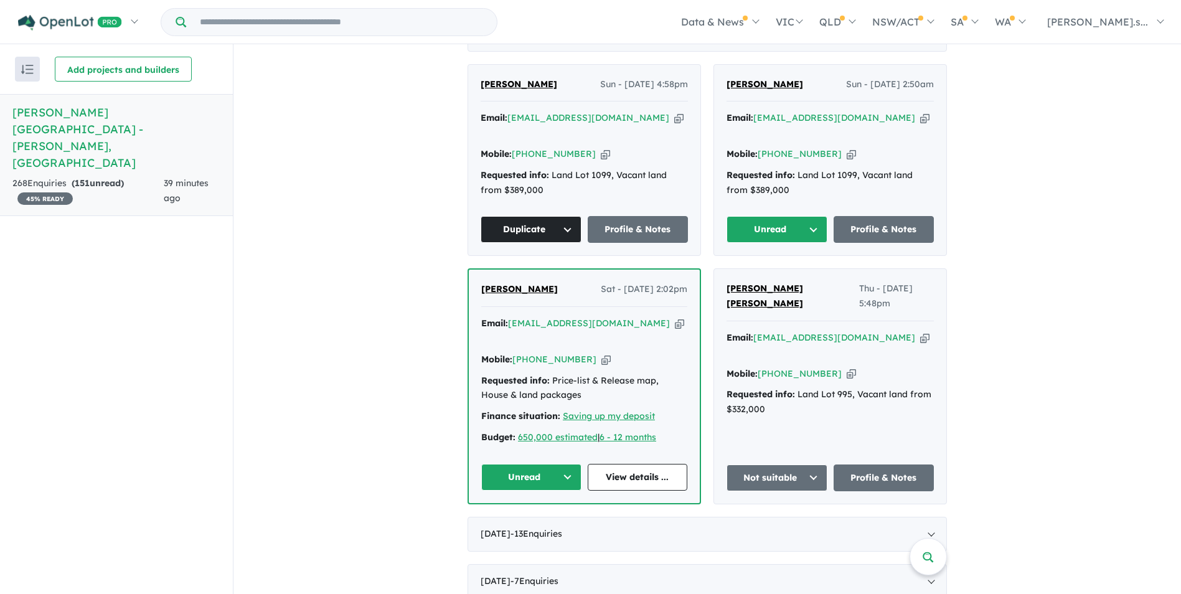
click at [846, 148] on icon "button" at bounding box center [850, 154] width 9 height 13
click at [781, 216] on button "Unread" at bounding box center [776, 229] width 101 height 27
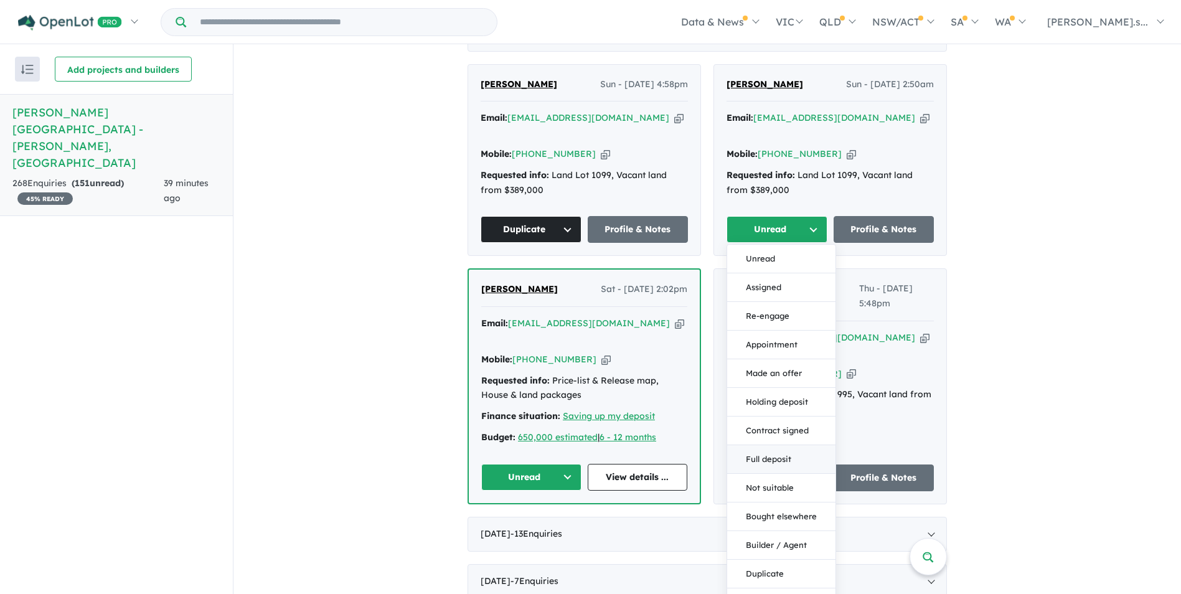
scroll to position [573, 0]
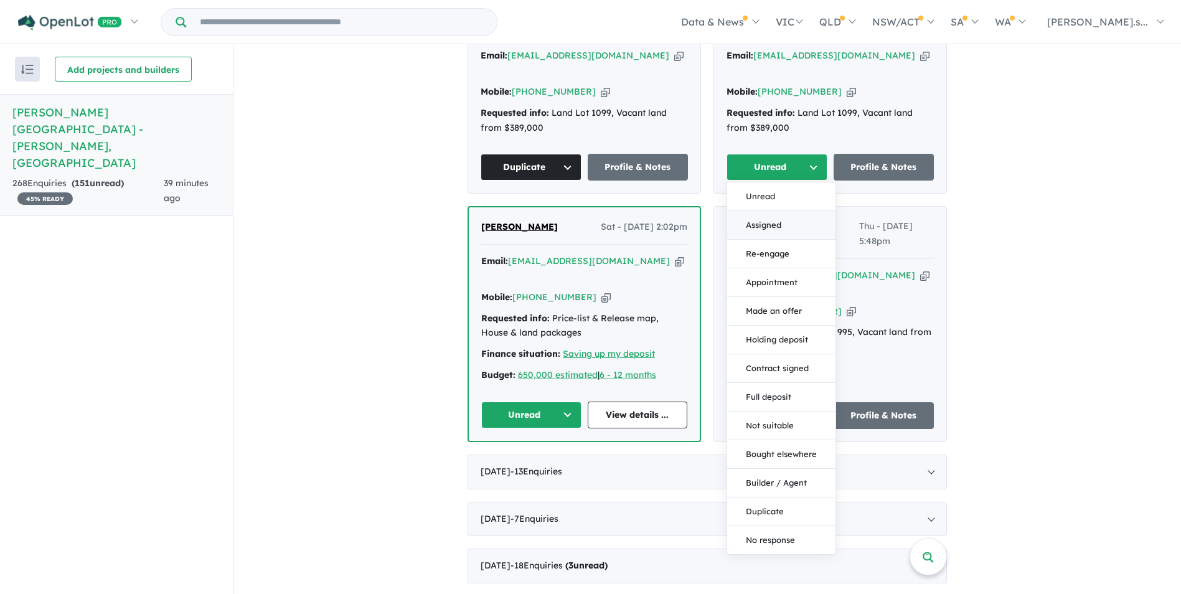
click at [789, 211] on button "Assigned" at bounding box center [781, 225] width 108 height 29
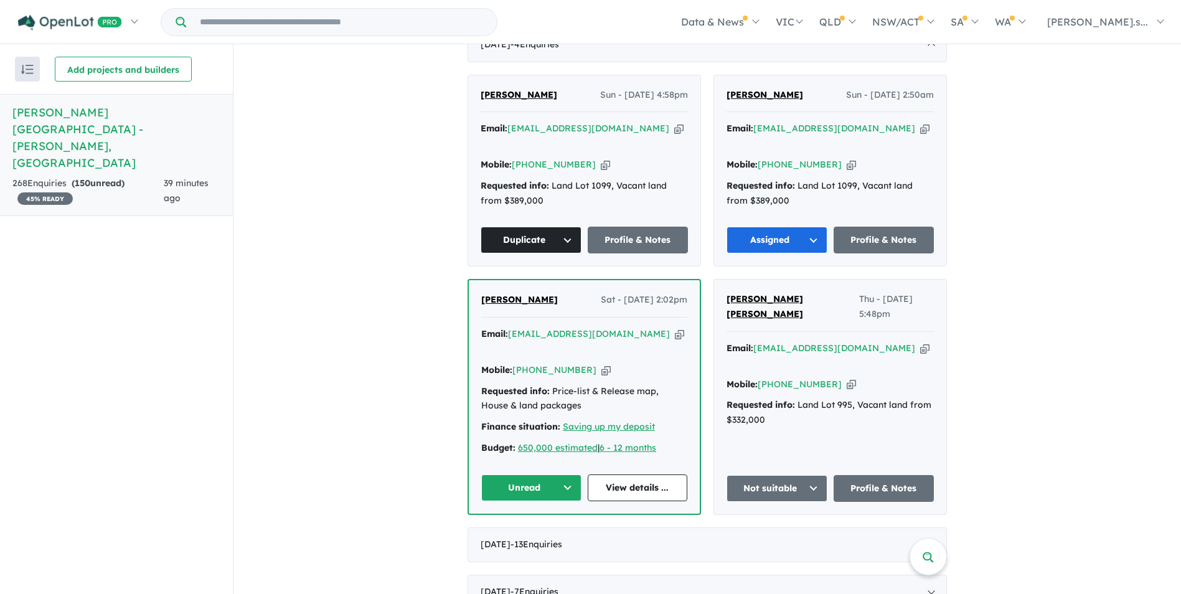
scroll to position [510, 0]
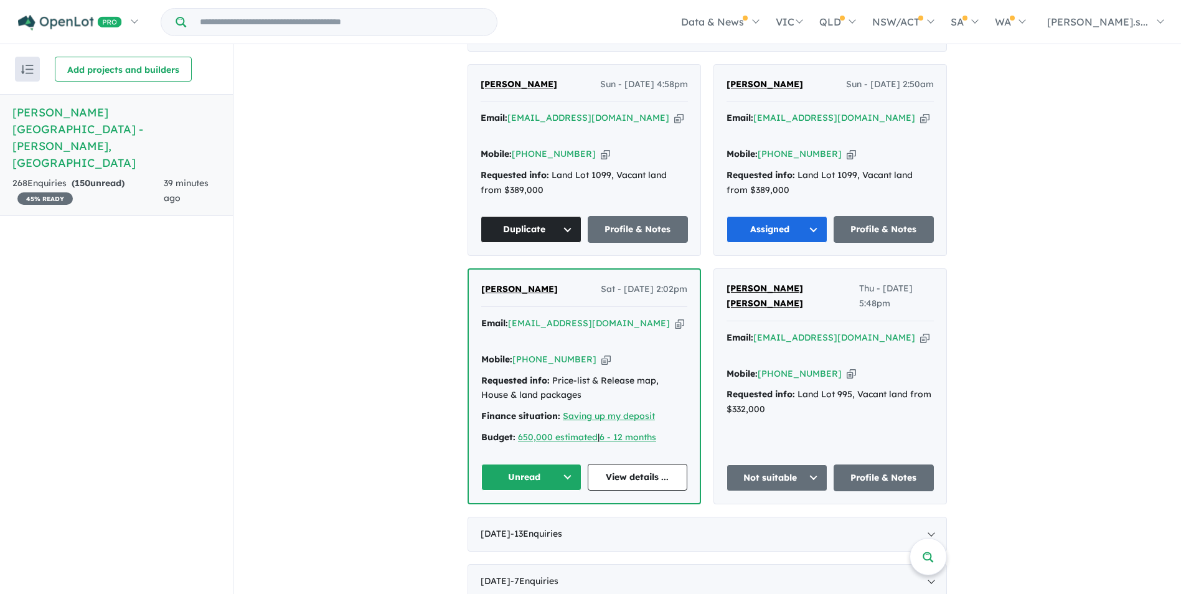
click at [601, 353] on icon "button" at bounding box center [605, 359] width 9 height 13
click at [594, 352] on div "Mobile: [PHONE_NUMBER] Copied!" at bounding box center [584, 359] width 206 height 15
click at [601, 353] on icon "button" at bounding box center [605, 359] width 9 height 13
click at [675, 317] on icon "button" at bounding box center [679, 323] width 9 height 13
drag, startPoint x: 546, startPoint y: 256, endPoint x: 457, endPoint y: 259, distance: 89.0
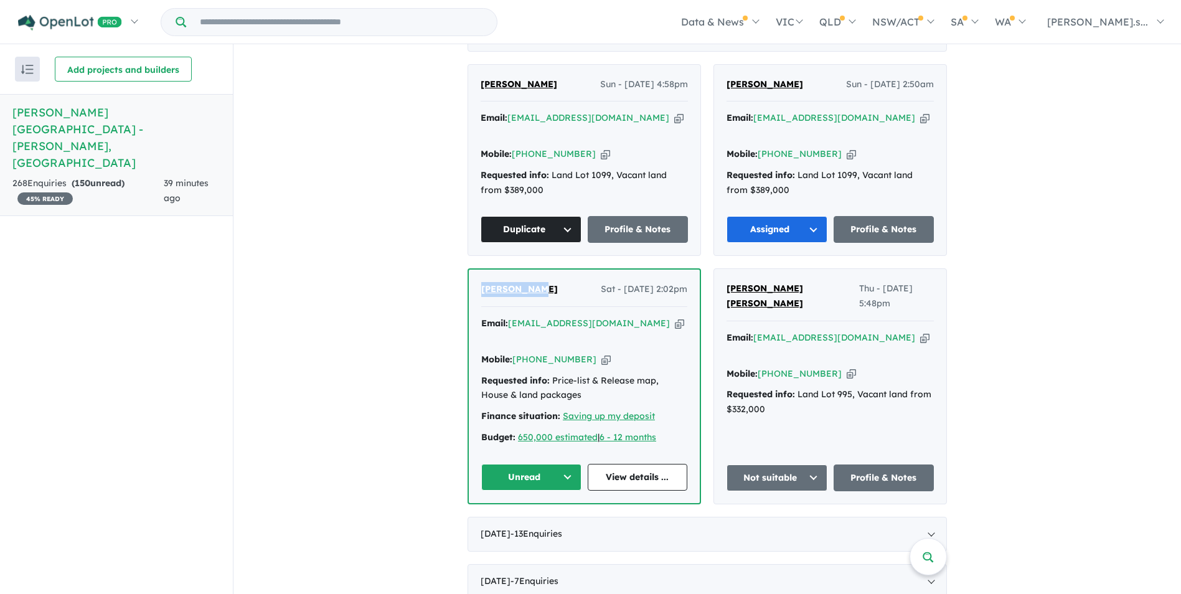
copy span "[PERSON_NAME]"
click at [607, 352] on div "Mobile: [PHONE_NUMBER] Copied!" at bounding box center [584, 359] width 206 height 15
click at [548, 464] on button "Unread" at bounding box center [531, 477] width 100 height 27
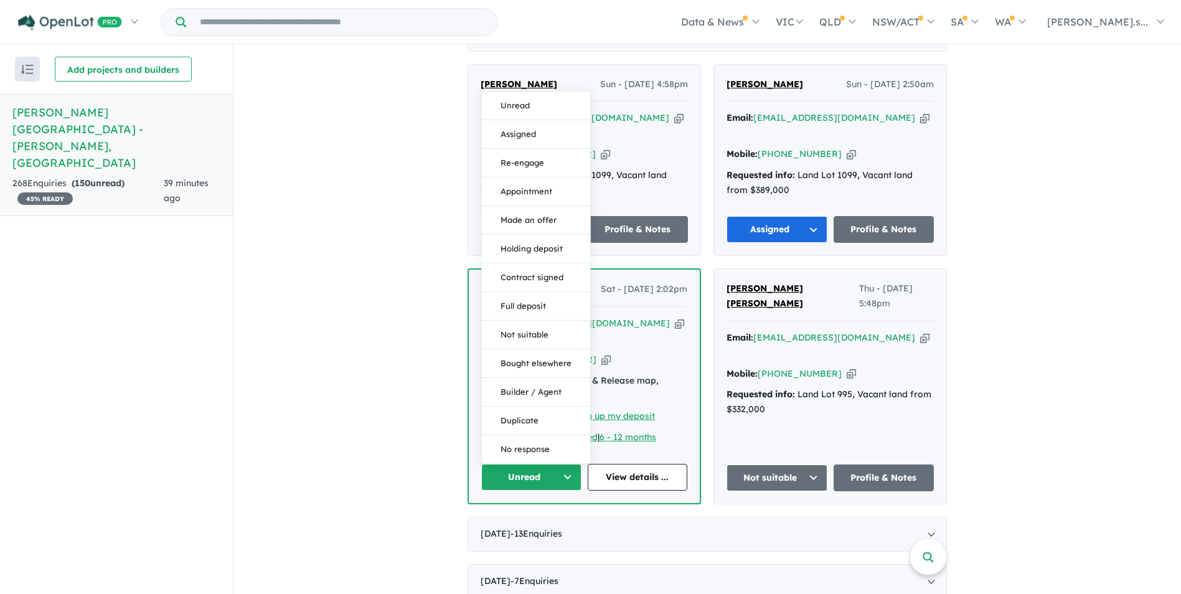
click at [537, 120] on button "Assigned" at bounding box center [536, 134] width 108 height 29
